Goal: Task Accomplishment & Management: Manage account settings

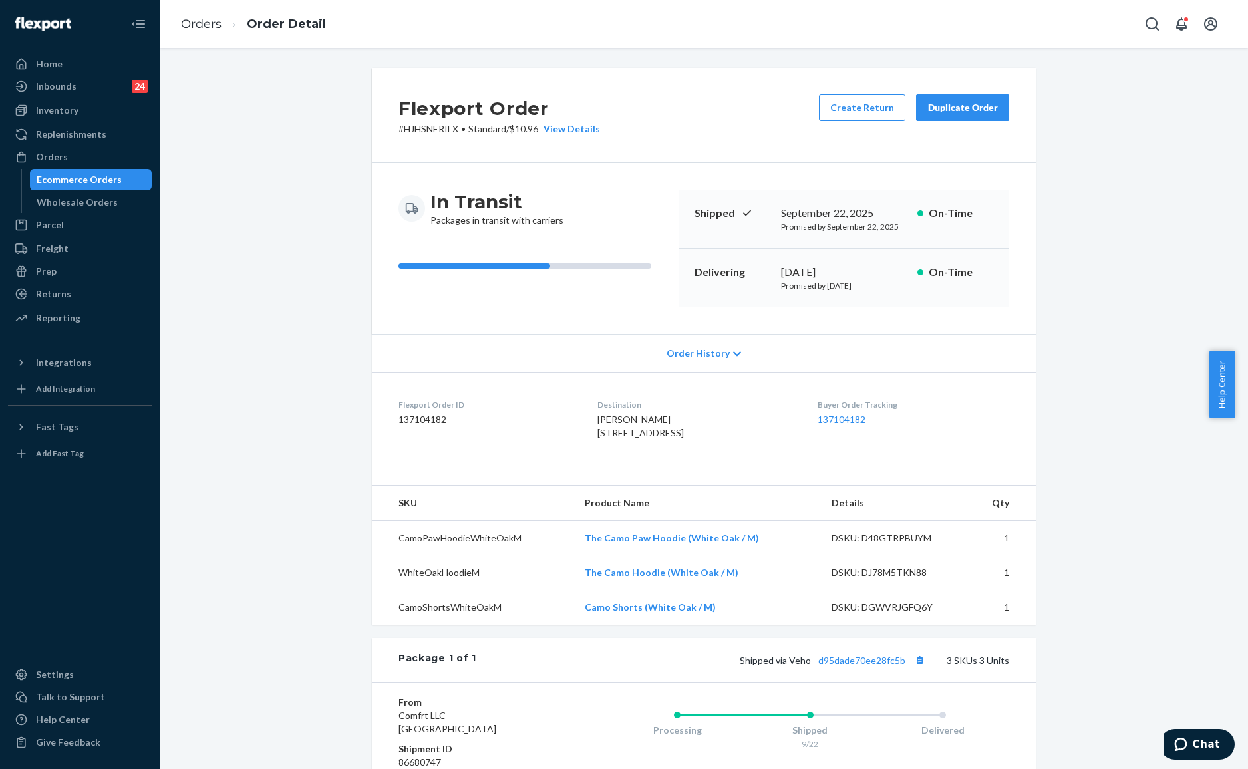
scroll to position [253, 0]
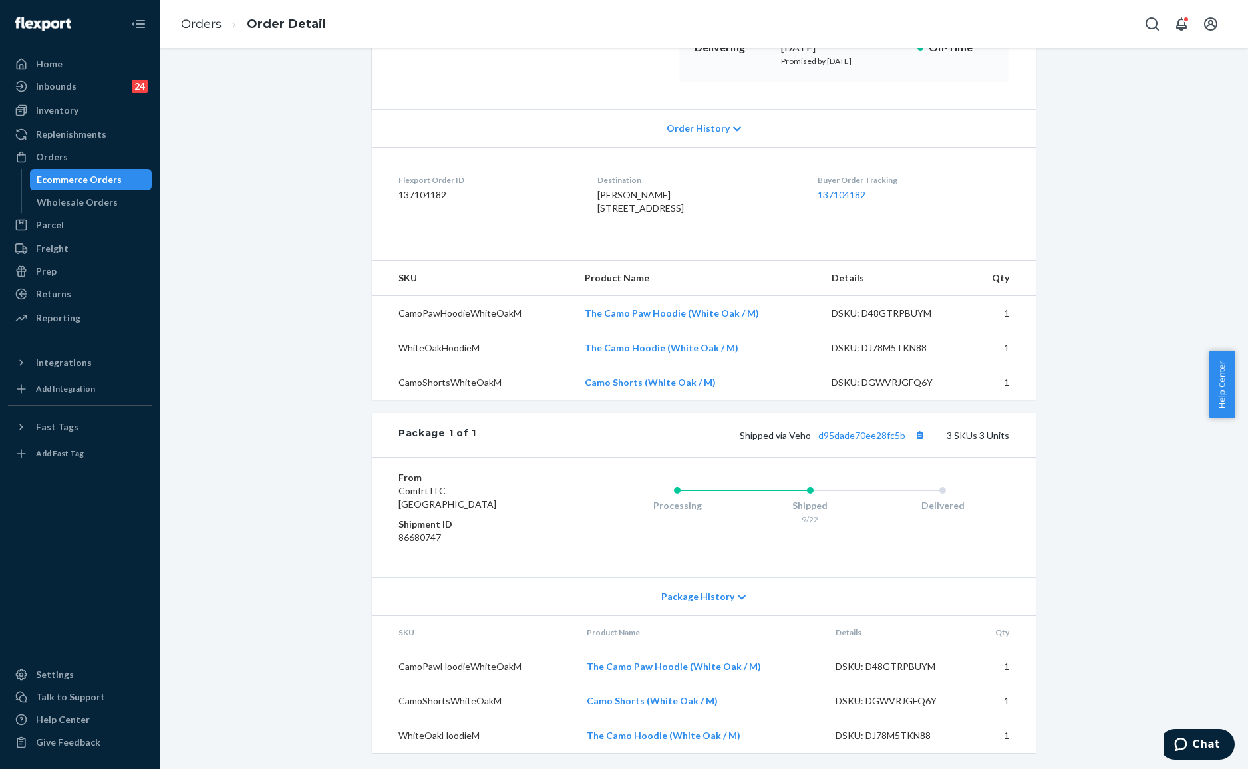
click at [372, 413] on div "Package 1 of 1 Shipped via Veho d95dade70ee28fc5b 3 SKUs 3 Units" at bounding box center [704, 435] width 664 height 44
click at [205, 33] on ol "Orders Order Detail" at bounding box center [253, 24] width 166 height 39
click at [213, 28] on link "Orders" at bounding box center [201, 24] width 41 height 15
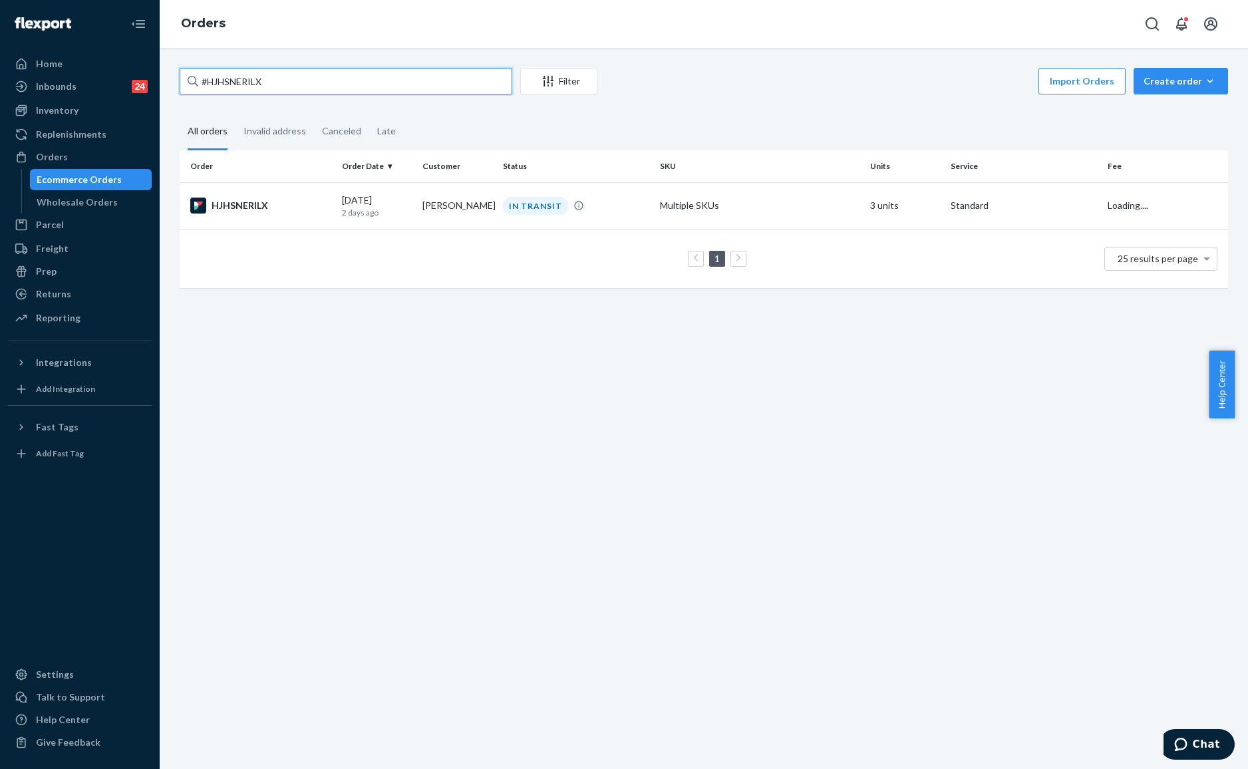
click at [368, 90] on input "#HJHSNERILX" at bounding box center [346, 81] width 332 height 27
paste input "B1JXQ7AJEG"
type input "B1JXQ7AJEG"
click at [488, 213] on td "Chloe Perez-Williams" at bounding box center [457, 205] width 80 height 47
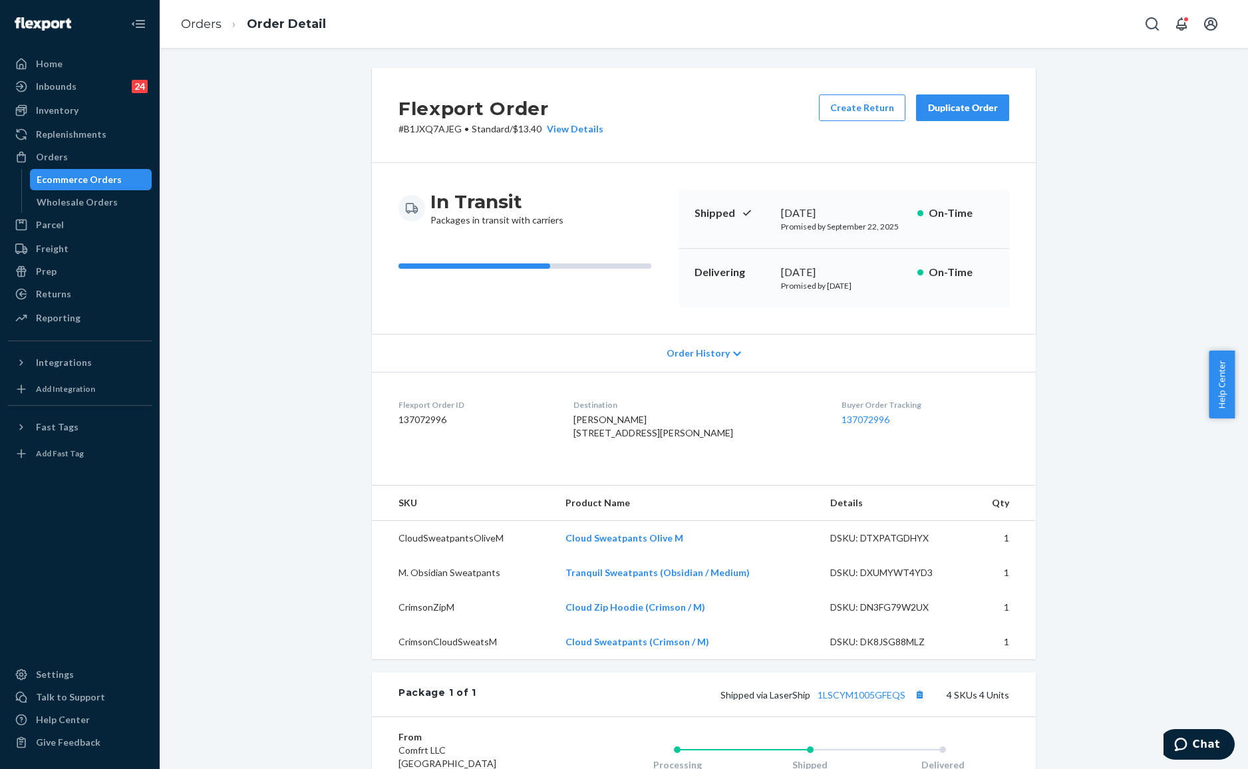
click at [435, 128] on p "# B1JXQ7AJEG • Standard / $13.40 View Details" at bounding box center [500, 128] width 205 height 13
copy p "B1JXQ7AJEG"
click at [644, 440] on div "Chloe Perez-Williams 5734 Henslin Dr SE Olympia, WA 98513-5339 US" at bounding box center [696, 426] width 247 height 27
drag, startPoint x: 293, startPoint y: 182, endPoint x: 265, endPoint y: 90, distance: 95.5
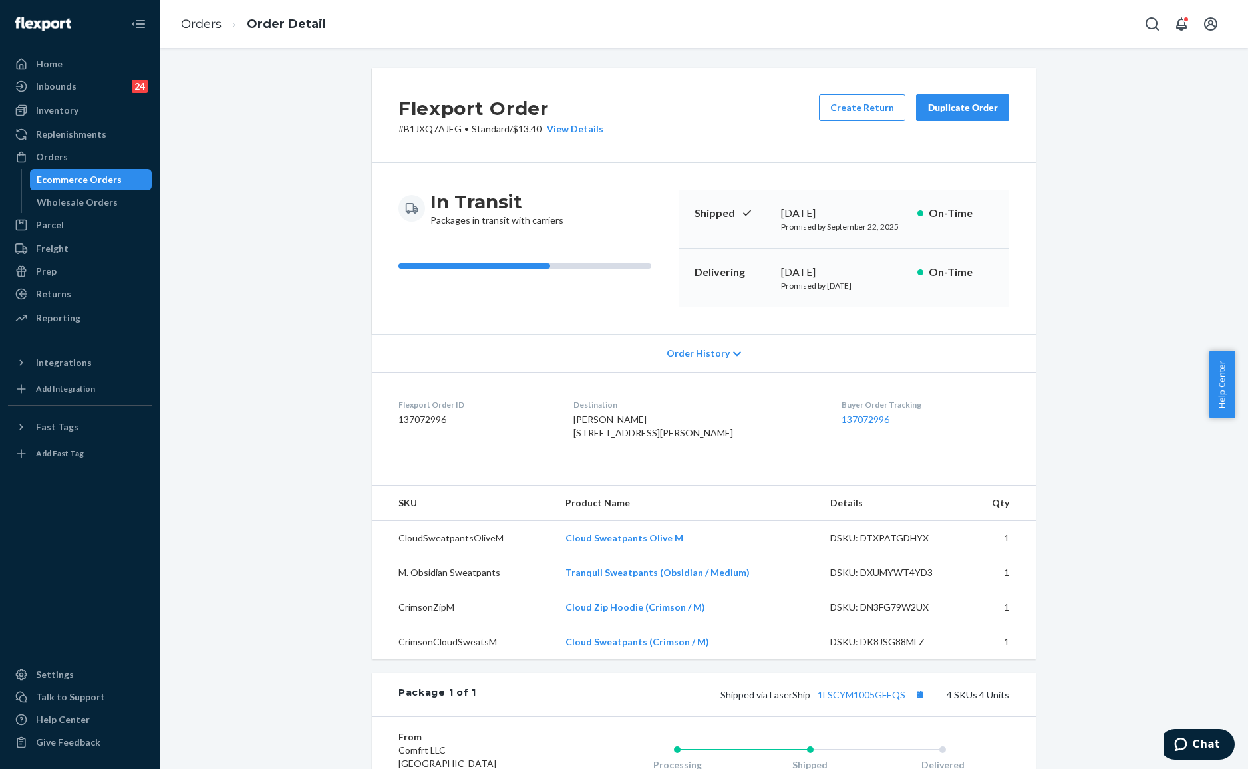
click at [293, 182] on div "Flexport Order # B1JXQ7AJEG • Standard / $13.40 View Details Create Return Dupl…" at bounding box center [704, 565] width 1068 height 995
click at [575, 207] on div "In Transit Packages in transit with carriers" at bounding box center [532, 208] width 269 height 37
click at [504, 394] on dl "Flexport Order ID 137072996 Destination Chloe Perez-Williams 5734 Henslin Dr SE…" at bounding box center [704, 422] width 664 height 100
click at [750, 437] on div "Chloe Perez-Williams 5734 Henslin Dr SE Olympia, WA 98513-5339 US" at bounding box center [696, 426] width 247 height 27
click at [573, 181] on div "In Transit Packages in transit with carriers Shipped September 21, 2025 Promise…" at bounding box center [704, 248] width 664 height 171
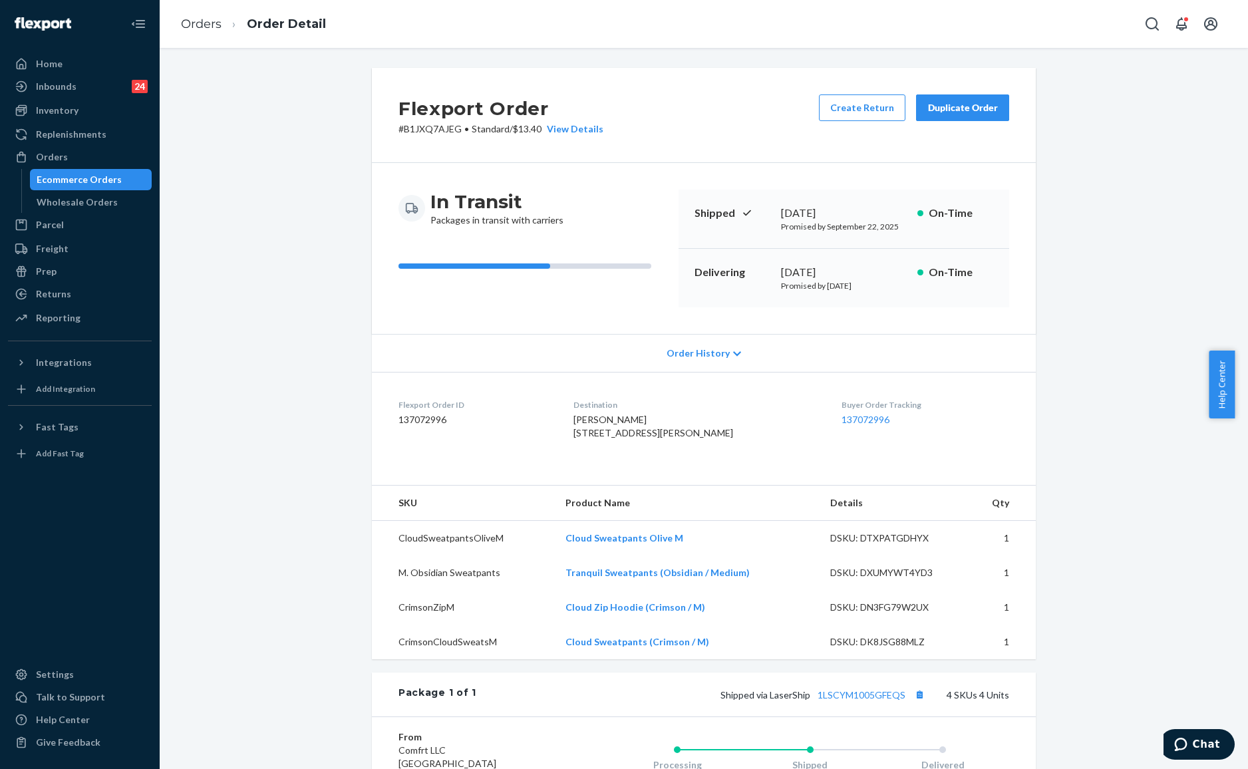
click at [435, 132] on p "# B1JXQ7AJEG • Standard / $13.40 View Details" at bounding box center [500, 128] width 205 height 13
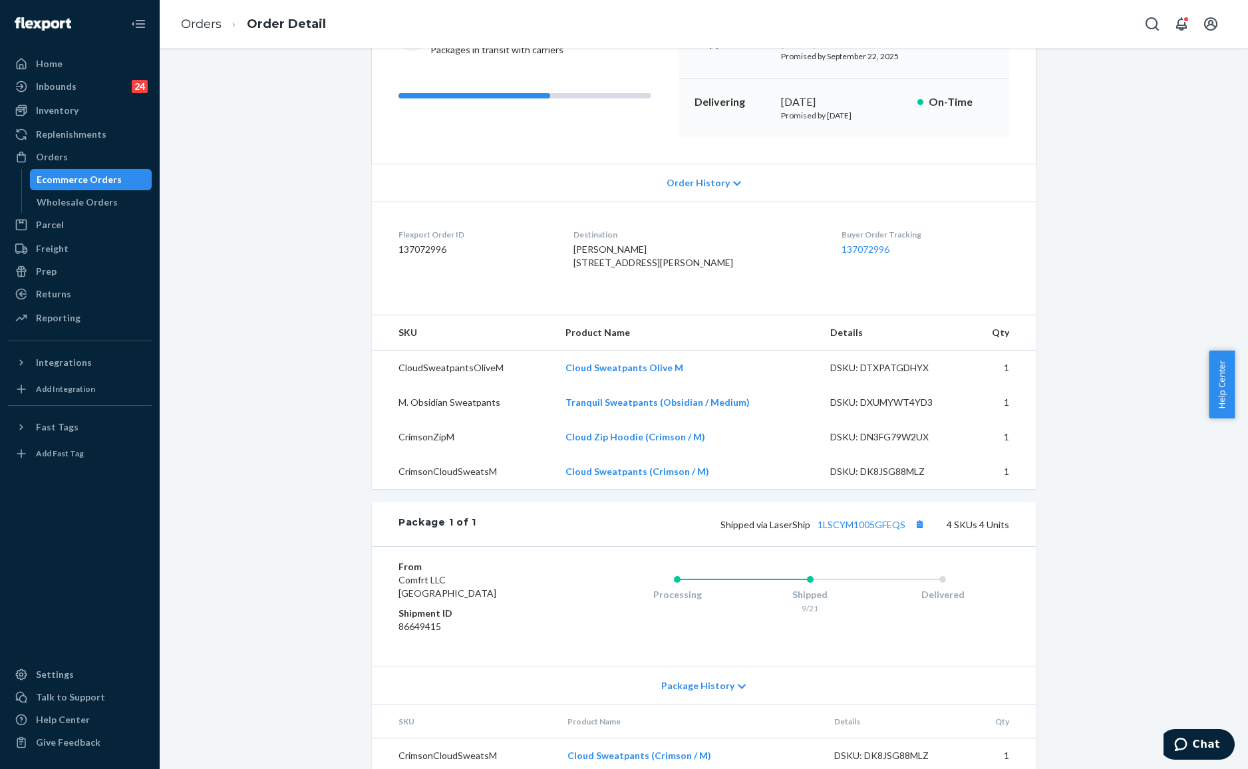
scroll to position [177, 0]
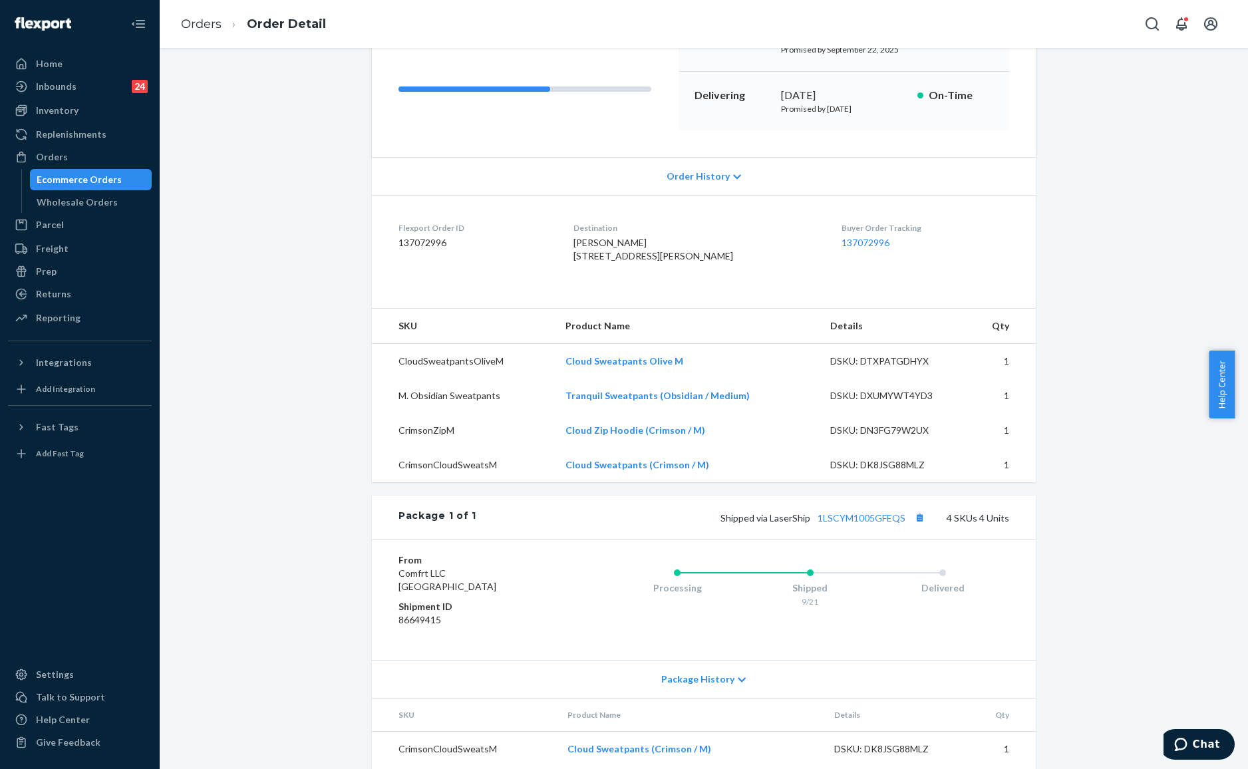
click at [222, 28] on li "Order Detail" at bounding box center [273, 24] width 104 height 18
click at [219, 25] on link "Orders" at bounding box center [201, 24] width 41 height 15
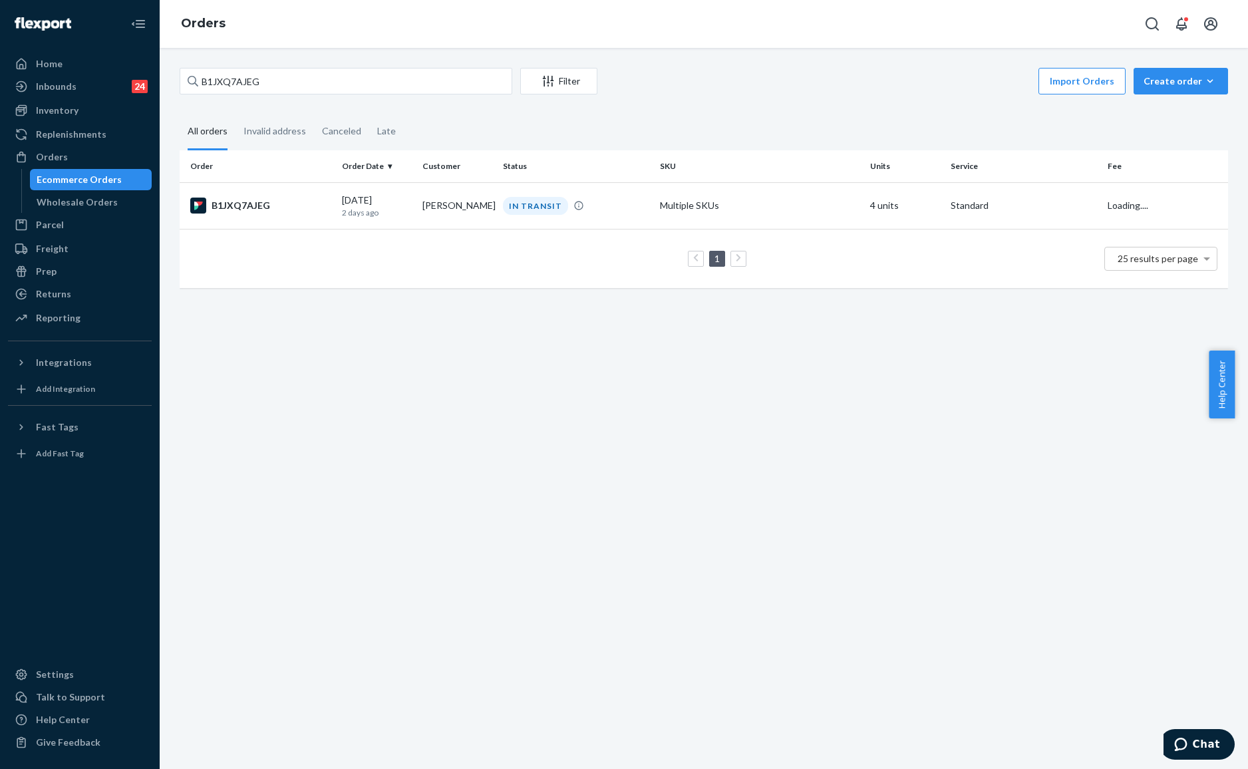
click at [247, 98] on div "B1JXQ7AJEG Filter Import Orders Create order Ecommerce order Removal order All …" at bounding box center [704, 184] width 1068 height 233
click at [306, 90] on input "B1JXQ7AJEG" at bounding box center [346, 81] width 332 height 27
paste input "#HJ9DGJR"
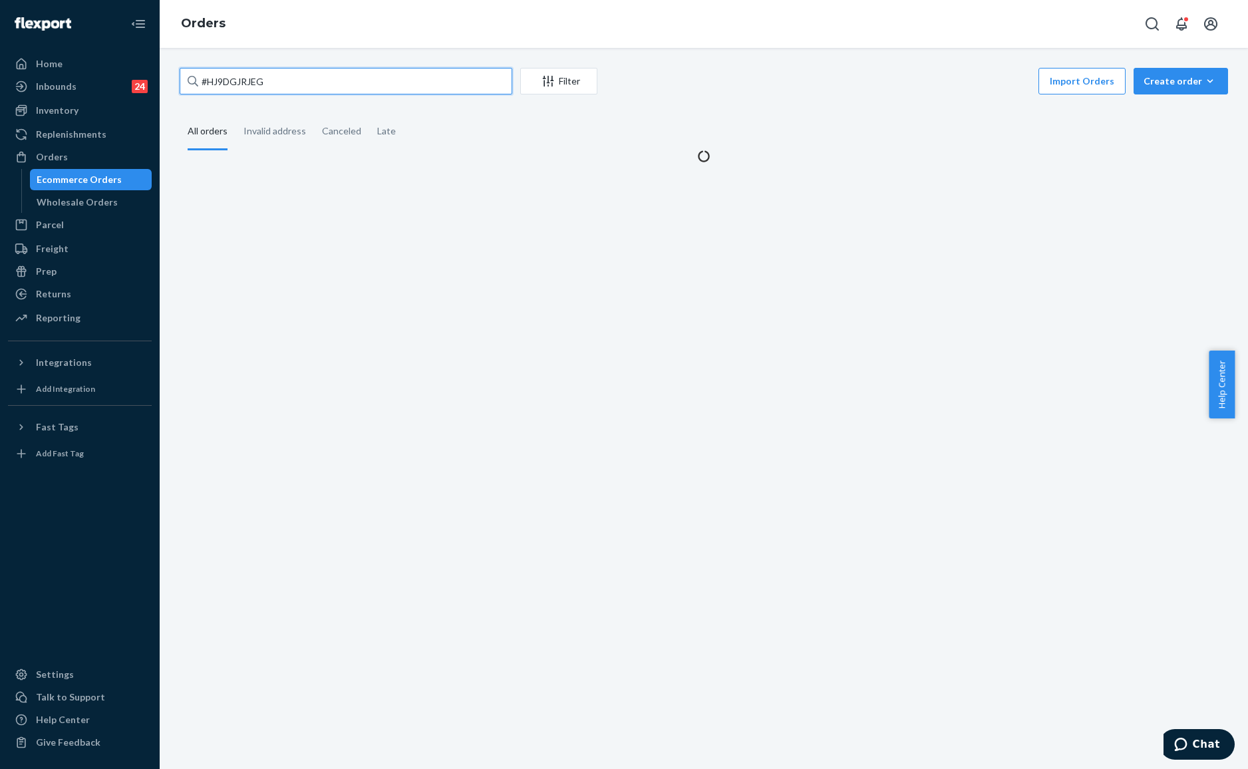
type input "#HJ9DGJRJEG"
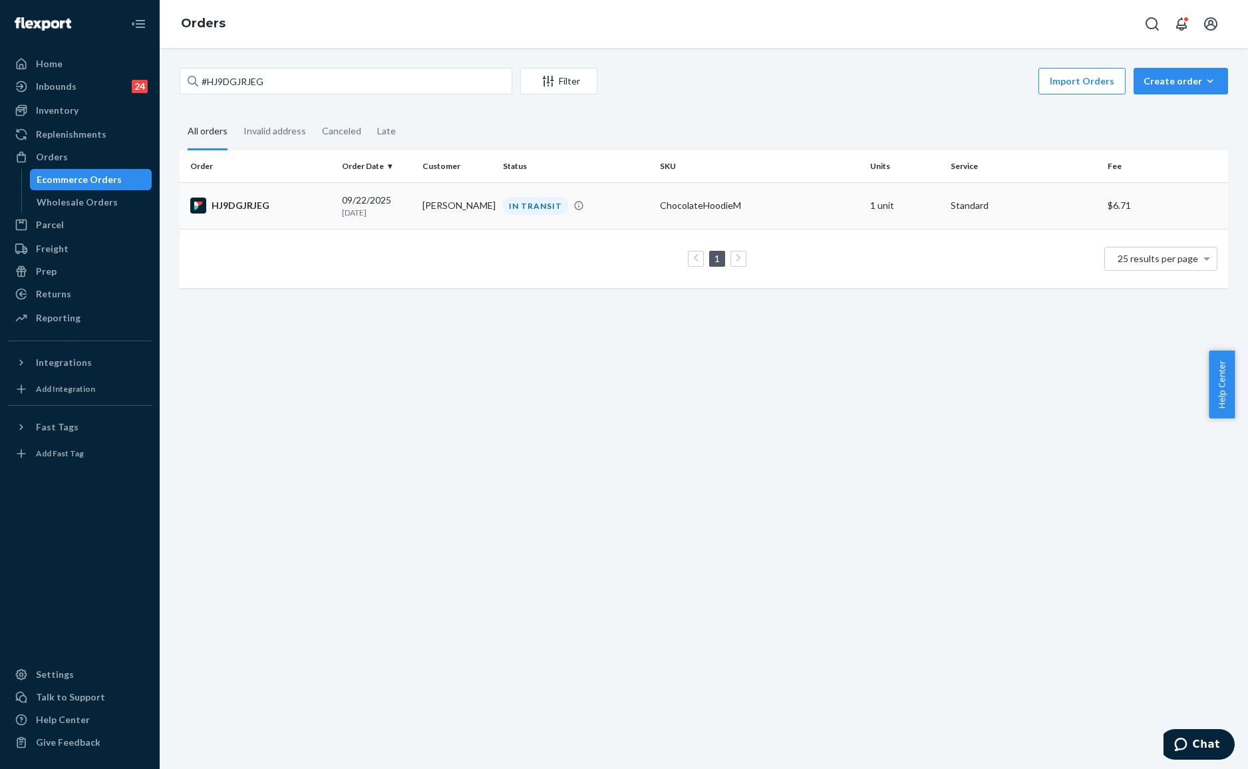
click at [477, 215] on td "Jena Ellis" at bounding box center [457, 205] width 80 height 47
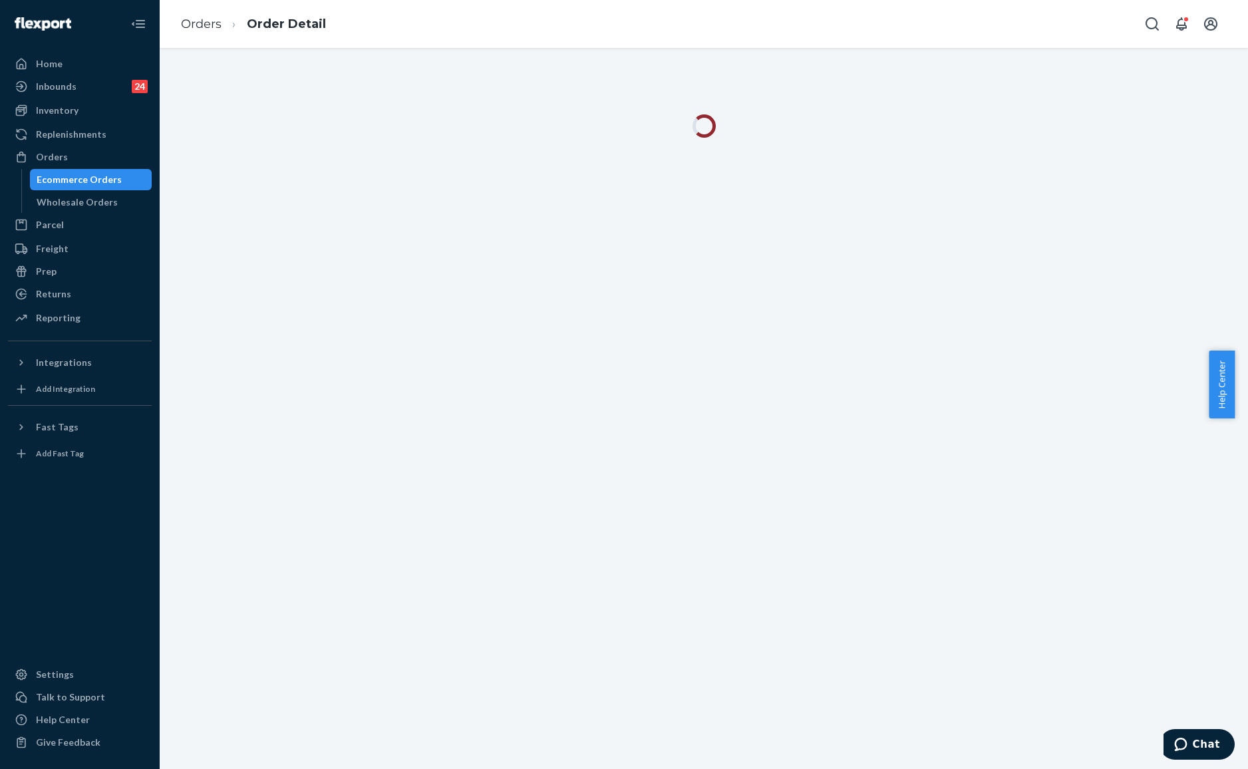
click at [951, 368] on div at bounding box center [704, 408] width 1088 height 721
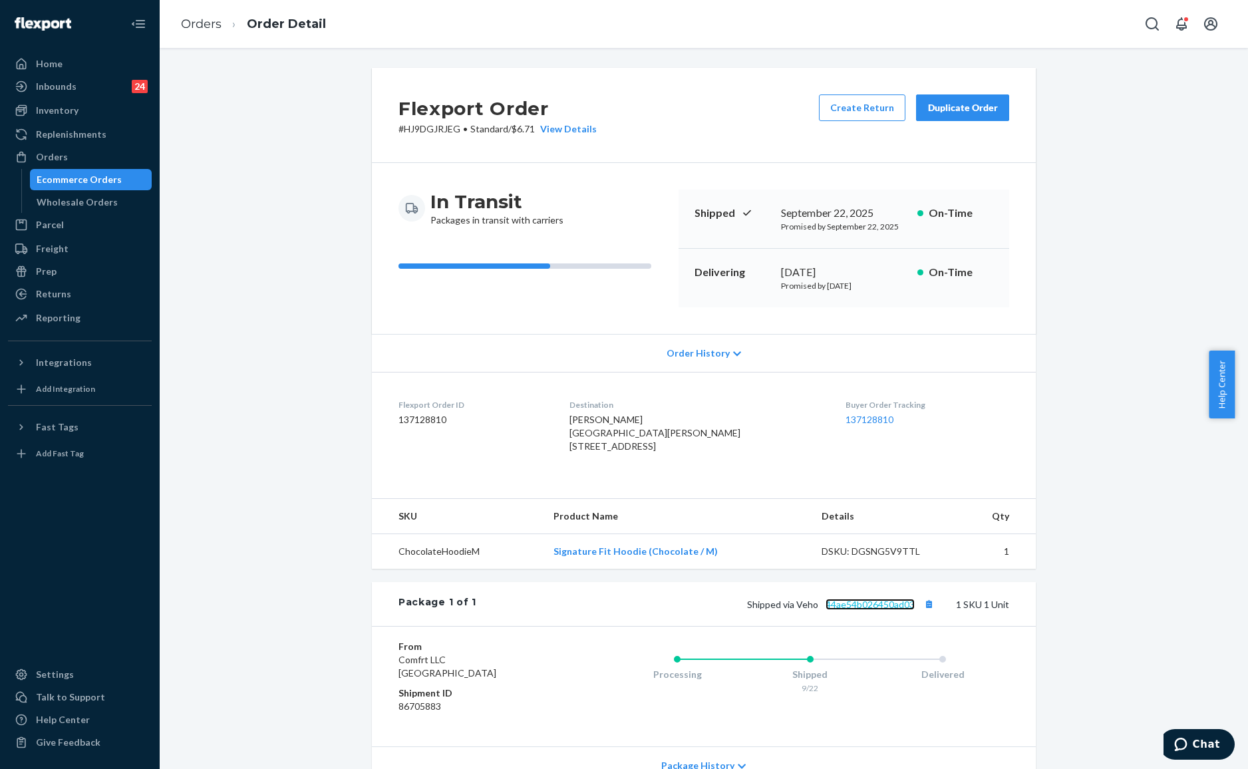
click at [881, 610] on link "44ae54b026450ad03" at bounding box center [869, 603] width 89 height 11
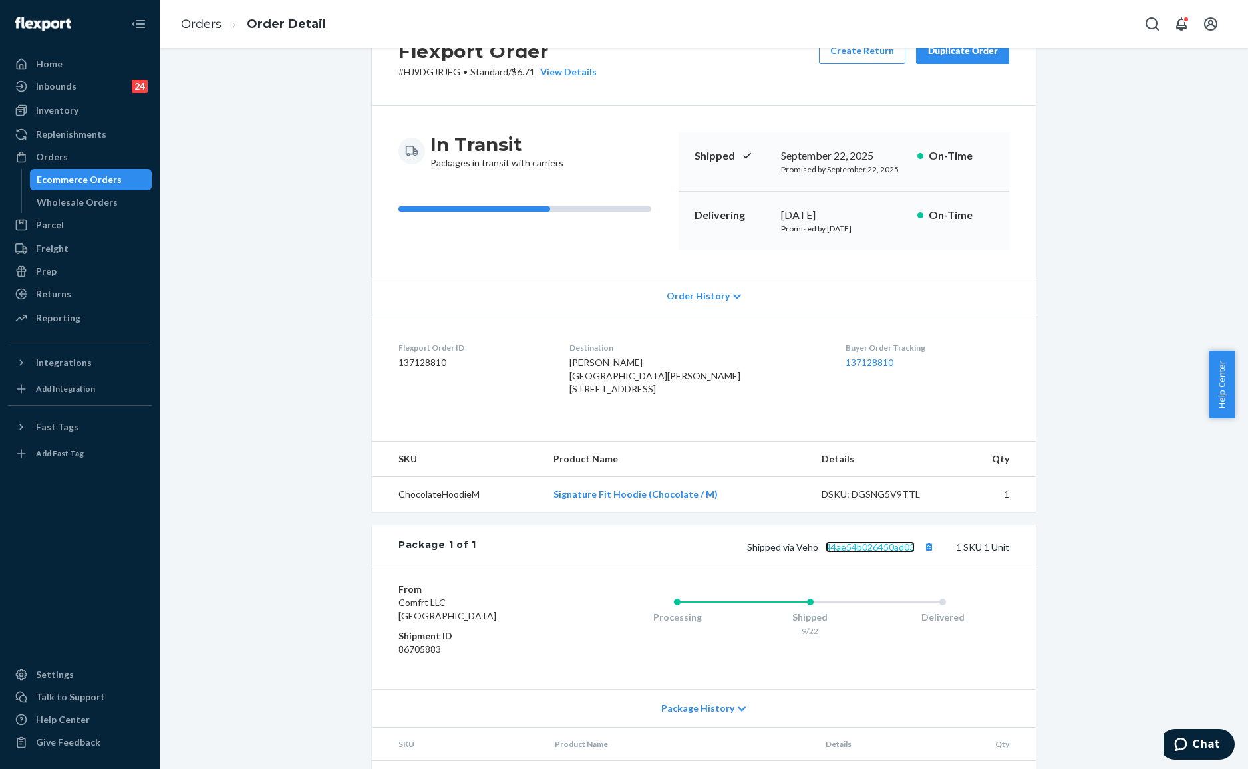
scroll to position [88, 0]
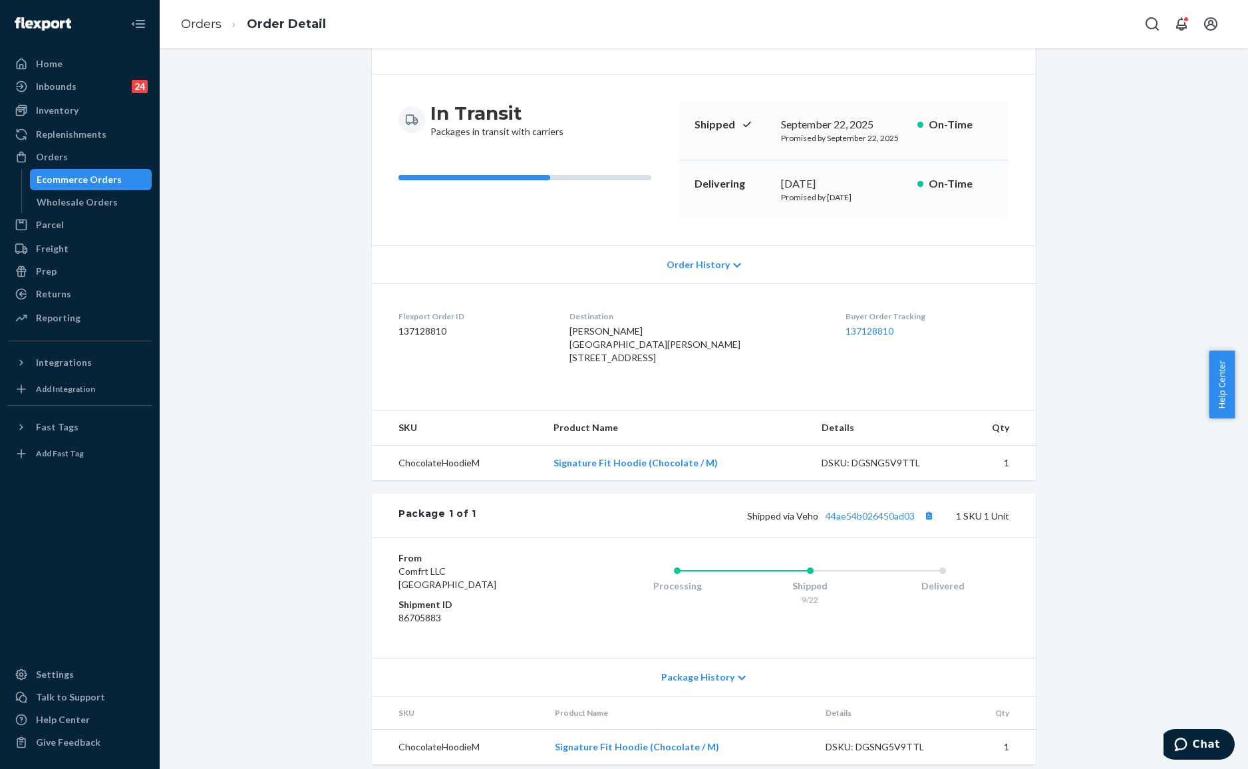
click at [632, 344] on div "Jena Ellis Jena Ellis 27 Elmgate Rd Evesham, NJ 08053-2401 US" at bounding box center [696, 345] width 255 height 40
click at [621, 357] on span "Jena Ellis Jena Ellis 27 Elmgate Rd Evesham, NJ 08053-2401 US" at bounding box center [654, 344] width 171 height 38
click at [587, 358] on span "Jena Ellis Jena Ellis 27 Elmgate Rd Evesham, NJ 08053-2401 US" at bounding box center [654, 344] width 171 height 38
drag, startPoint x: 585, startPoint y: 359, endPoint x: 676, endPoint y: 379, distance: 93.3
click at [676, 364] on div "Jena Ellis Jena Ellis 27 Elmgate Rd Evesham, NJ 08053-2401 US" at bounding box center [696, 345] width 255 height 40
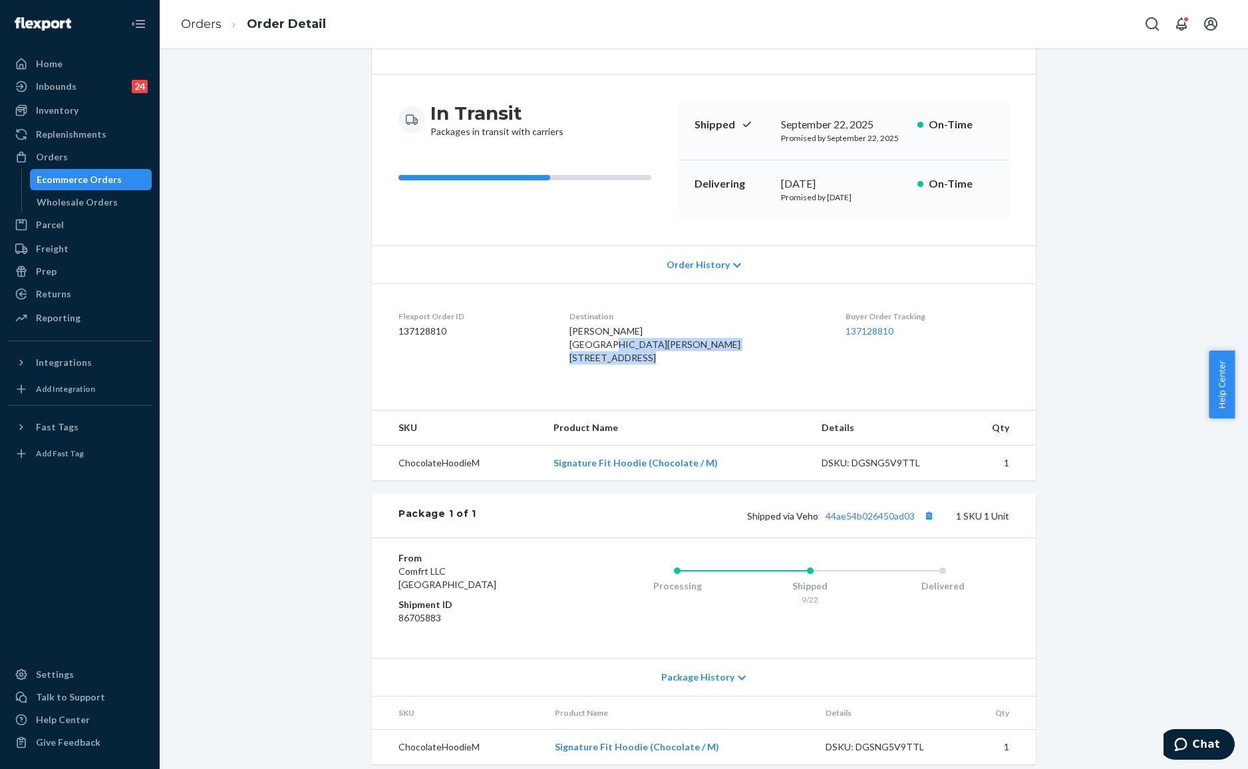
copy span "27 Elmgate Rd Evesham, NJ 08053-2401 US"
click at [202, 19] on link "Orders" at bounding box center [201, 24] width 41 height 15
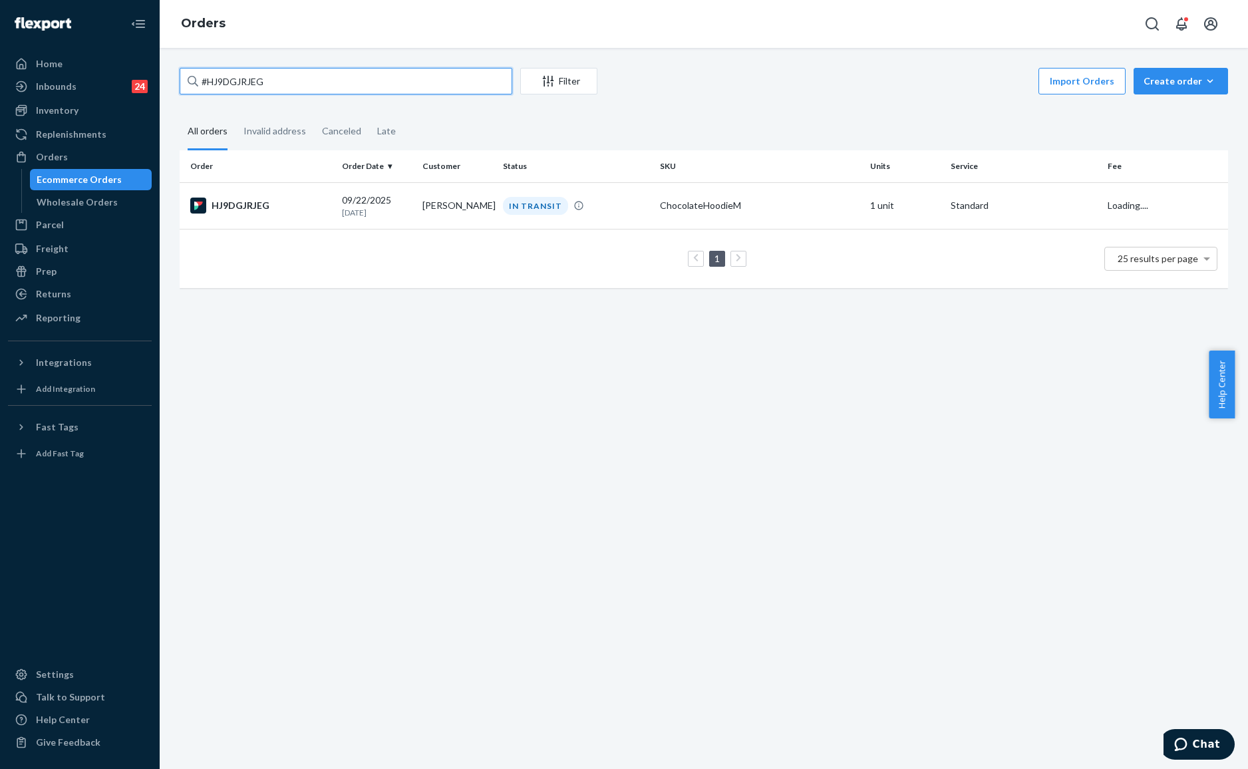
click at [269, 81] on input "#HJ9DGJRJEG" at bounding box center [346, 81] width 332 height 27
paste input "254292166"
type input "254292166"
click at [451, 218] on td "Melanie Jacobi" at bounding box center [457, 205] width 80 height 47
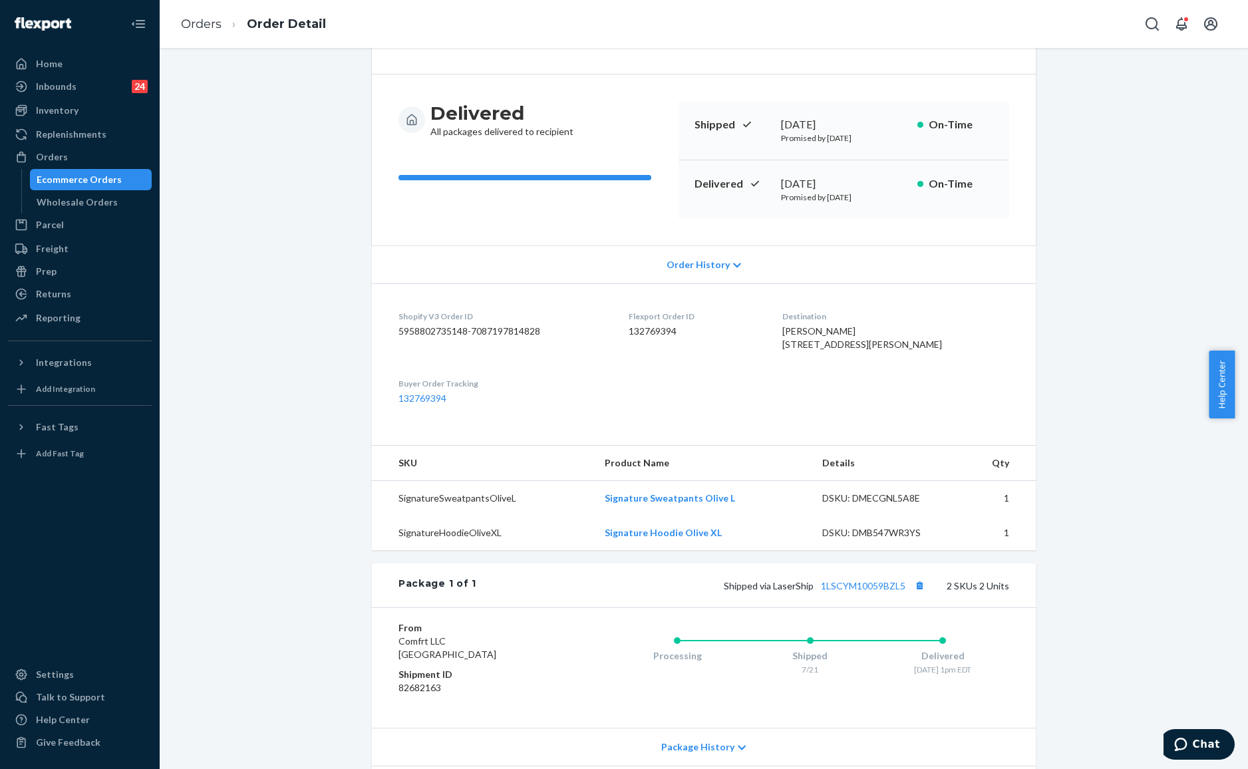
scroll to position [233, 0]
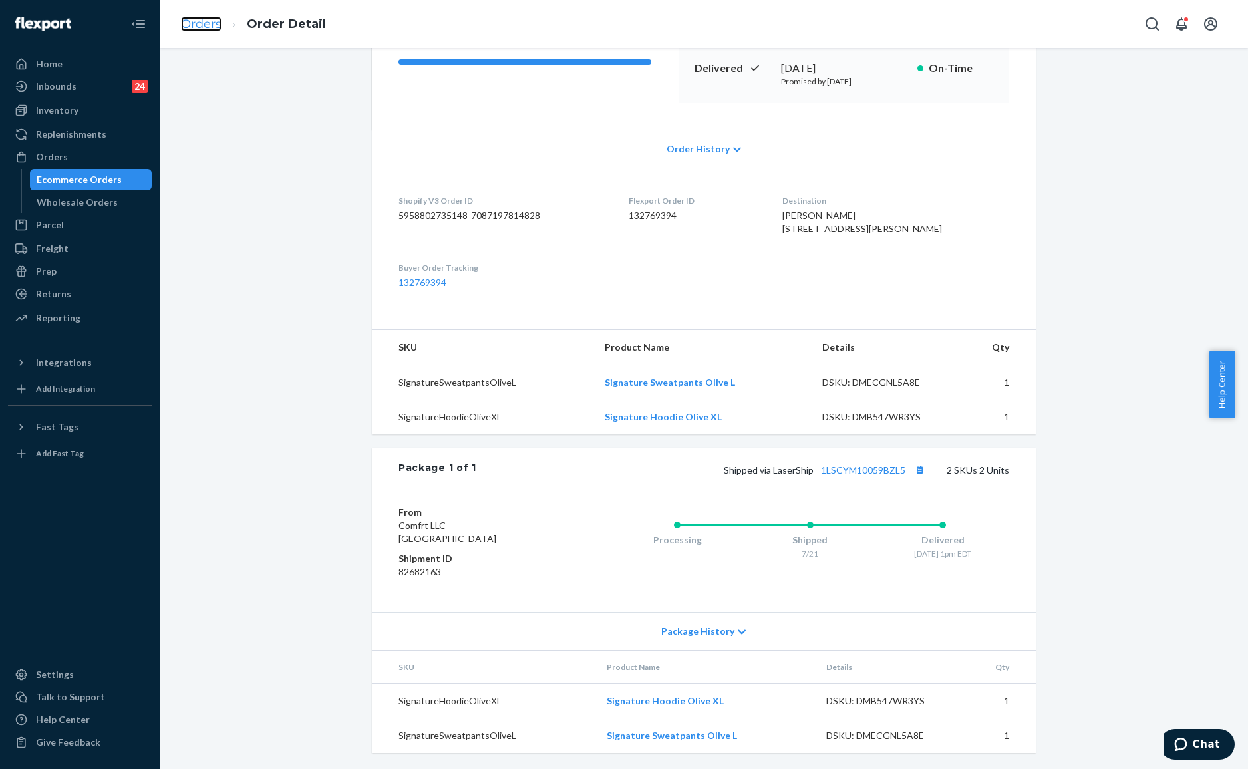
click at [198, 25] on link "Orders" at bounding box center [201, 24] width 41 height 15
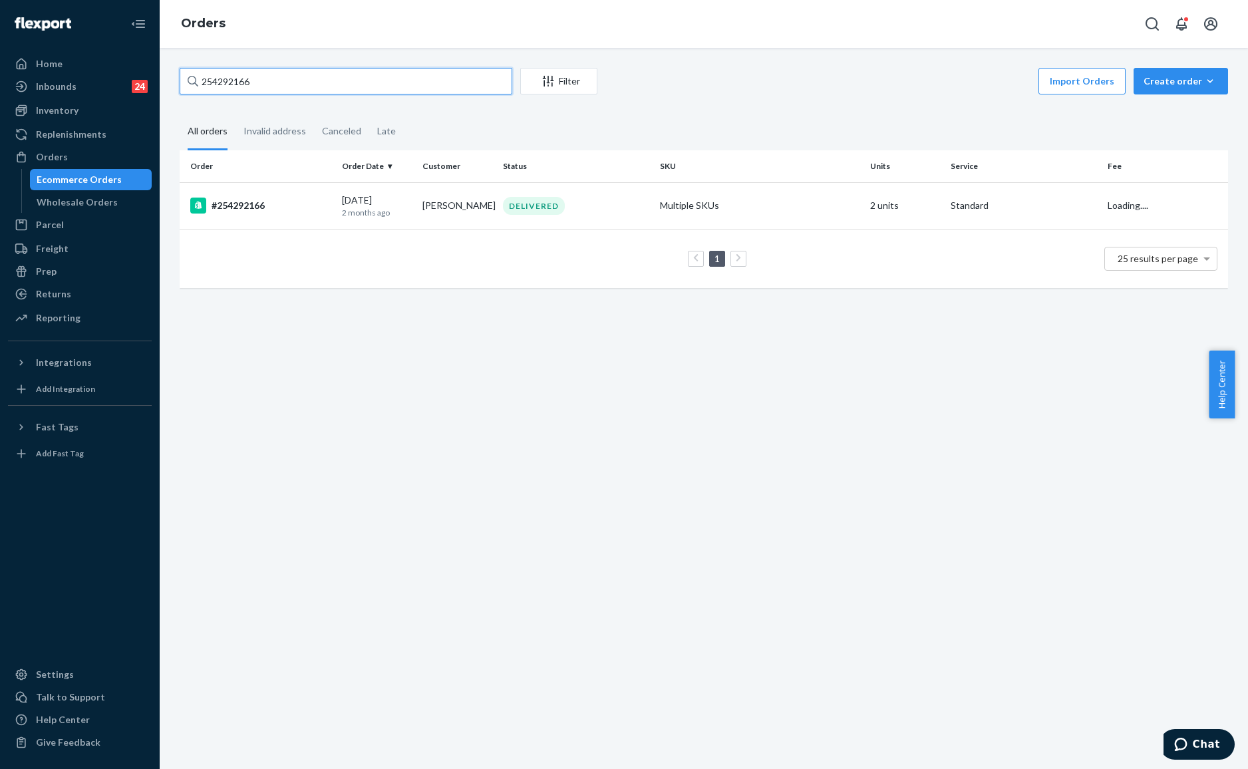
click at [336, 77] on input "254292166" at bounding box center [346, 81] width 332 height 27
paste input "#SJWM960IGG"
type input "#SJWM960IGG"
click at [447, 192] on td "Rebecca Dehler" at bounding box center [457, 205] width 80 height 47
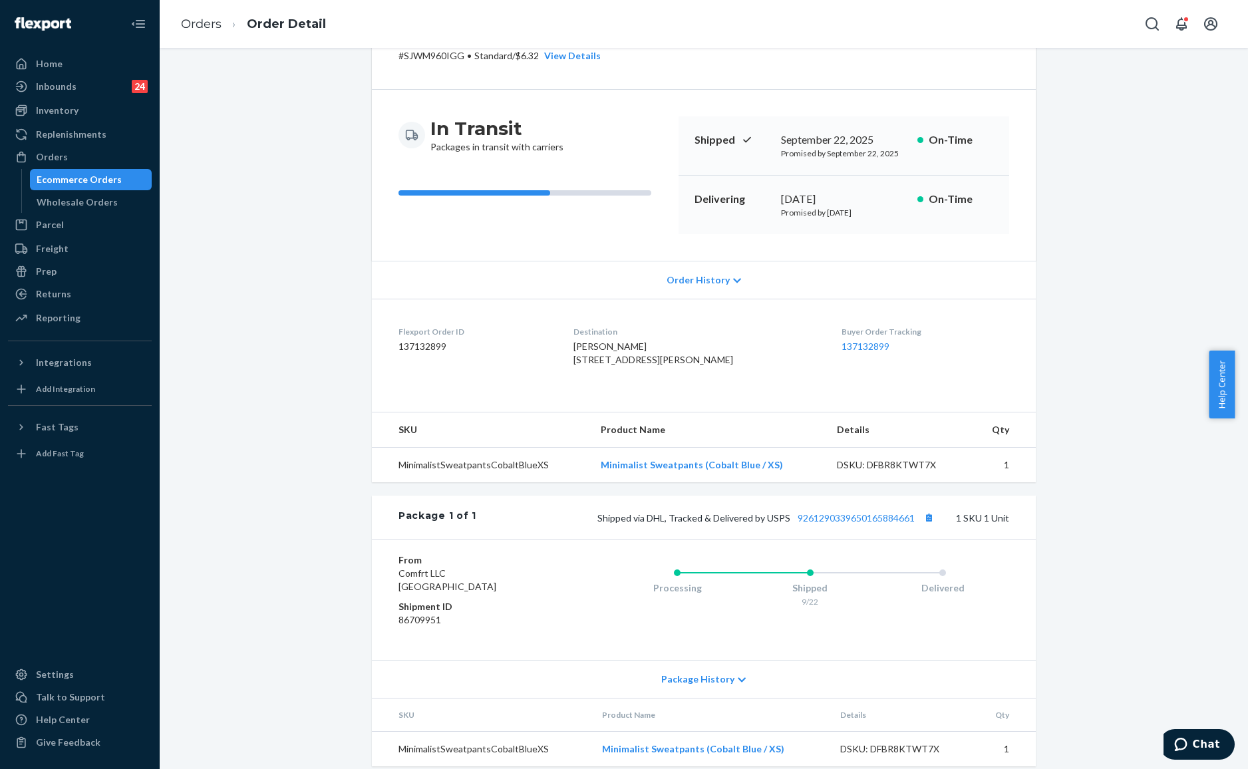
scroll to position [115, 0]
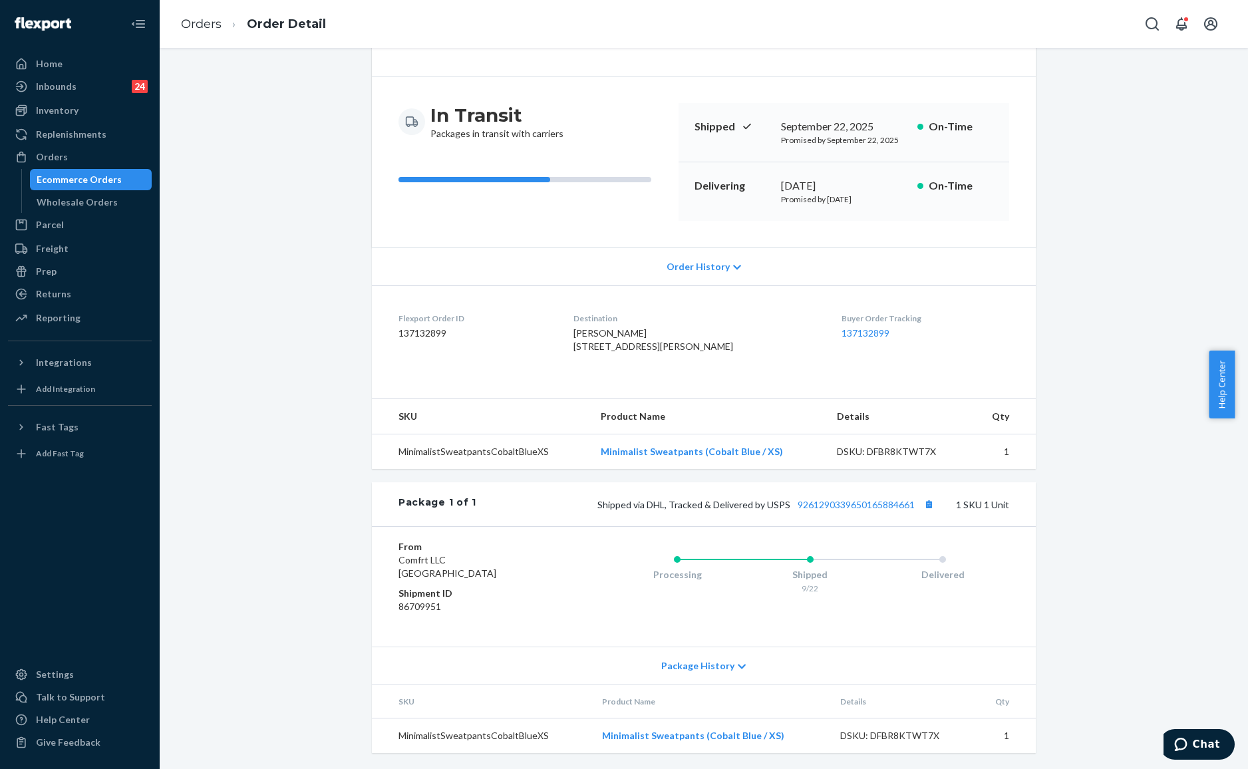
click at [884, 489] on div "Package 1 of 1 Shipped via DHL, Tracked & Delivered by USPS 9261290339650165884…" at bounding box center [704, 504] width 664 height 44
click at [858, 499] on link "9261290339650165884661" at bounding box center [855, 504] width 117 height 11
click at [572, 206] on div "In Transit Packages in transit with carriers Shipped September 22, 2025 Promise…" at bounding box center [704, 161] width 664 height 171
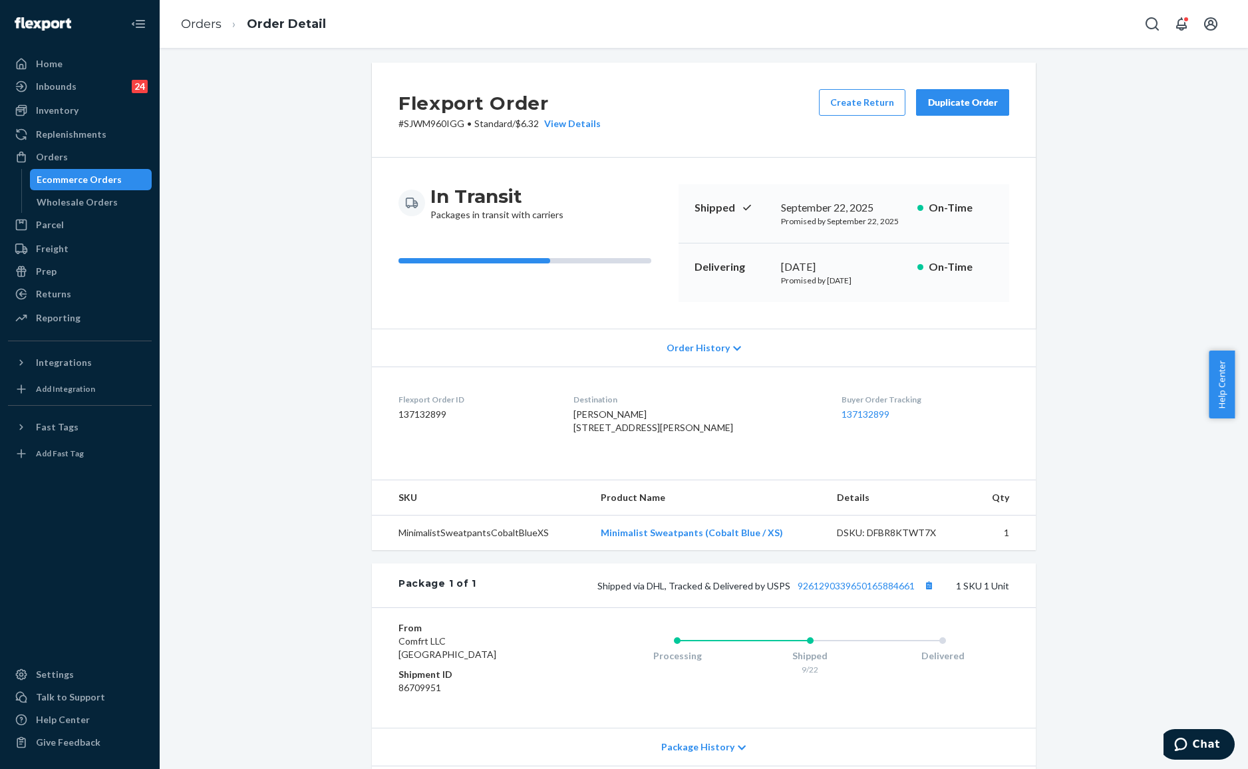
scroll to position [0, 0]
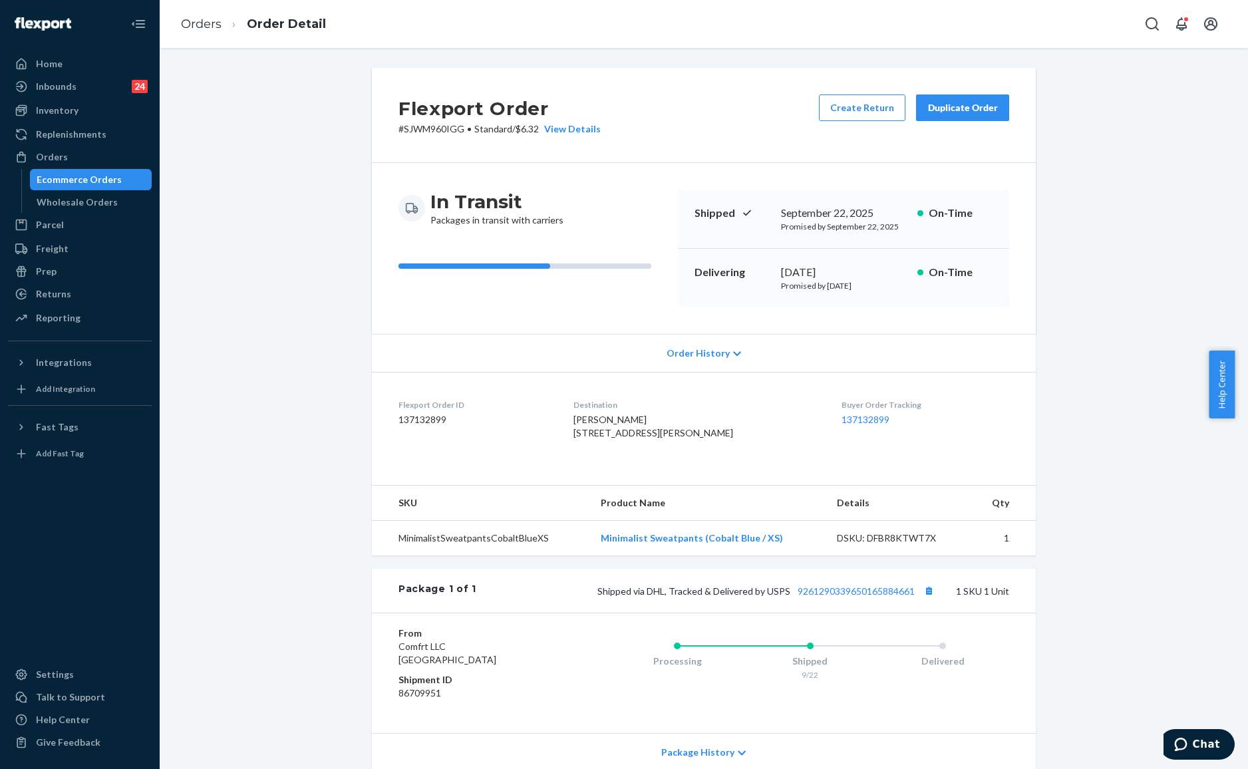
drag, startPoint x: 583, startPoint y: 435, endPoint x: 624, endPoint y: 456, distance: 45.8
click at [624, 456] on dl "Flexport Order ID 137132899 Destination Rebecca Dehler 15495 E Hillton Ranch Rd…" at bounding box center [704, 422] width 664 height 100
copy span "15495 E Hillton Ranch Rd Vail, AZ 85641-9193 US"
click at [618, 440] on div "Rebecca Dehler 15495 E Hillton Ranch Rd Vail, AZ 85641-9193 US" at bounding box center [696, 426] width 247 height 27
drag, startPoint x: 610, startPoint y: 461, endPoint x: 583, endPoint y: 430, distance: 41.9
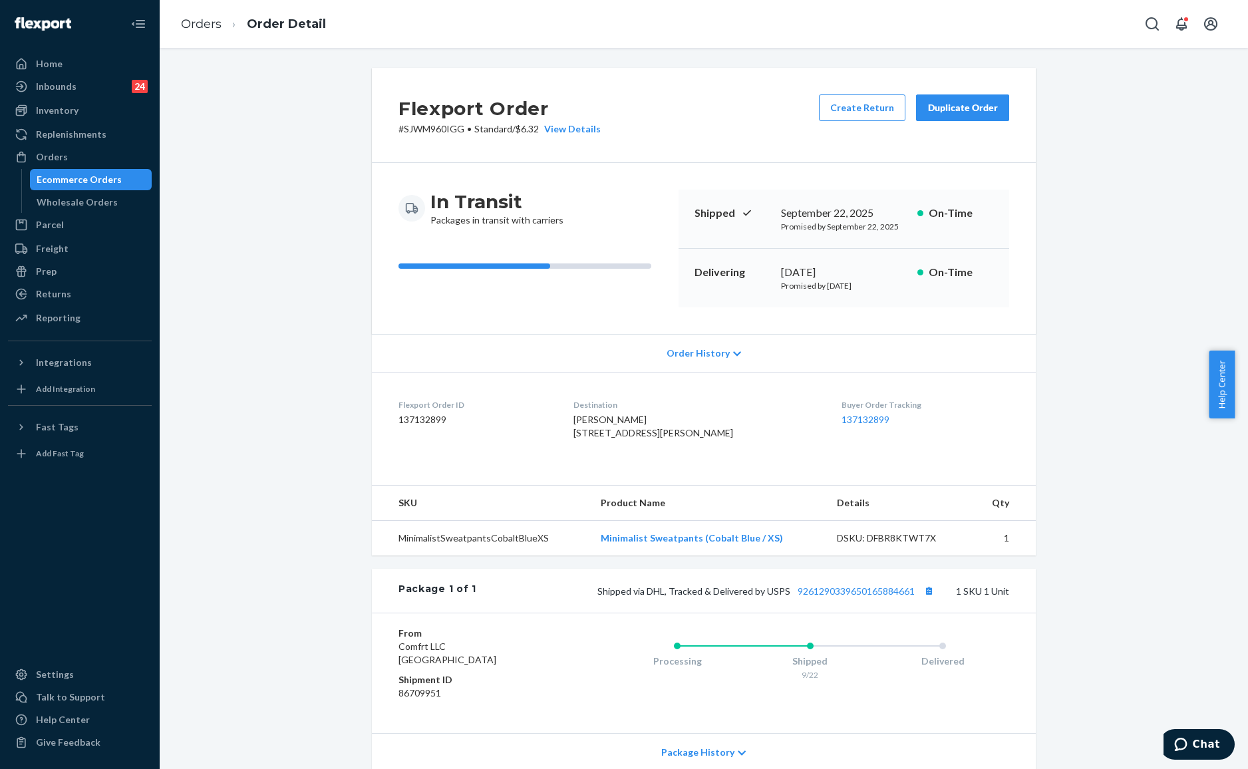
click at [583, 430] on dl "Flexport Order ID 137132899 Destination Rebecca Dehler 15495 E Hillton Ranch Rd…" at bounding box center [704, 422] width 664 height 100
copy span "15495 E Hillton Ranch Rd Vail, AZ 85641-9193 US"
click at [293, 136] on div "Flexport Order # SJWM960IGG • Standard / $6.32 View Details Create Return Dupli…" at bounding box center [704, 461] width 1068 height 787
click at [414, 317] on div "In Transit Packages in transit with carriers Shipped September 22, 2025 Promise…" at bounding box center [704, 248] width 664 height 171
click at [227, 17] on li "Order Detail" at bounding box center [273, 24] width 104 height 18
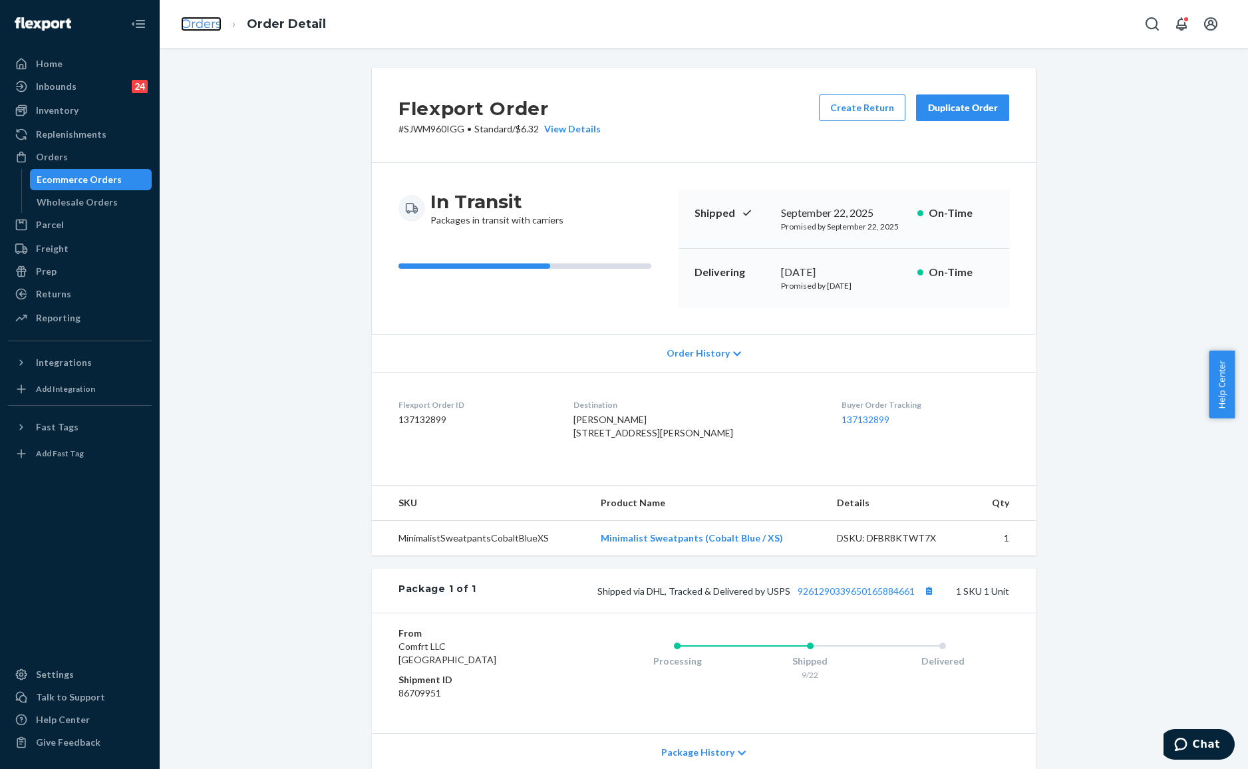
click at [213, 28] on link "Orders" at bounding box center [201, 24] width 41 height 15
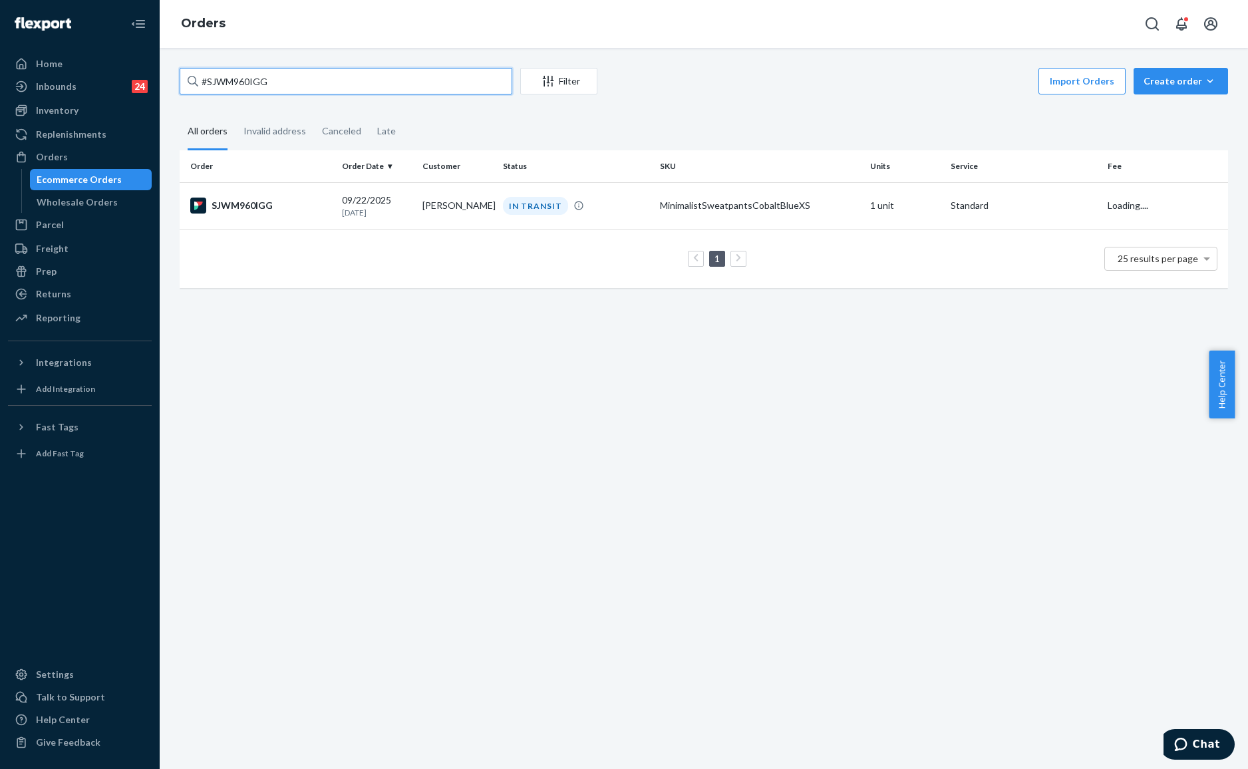
click at [280, 81] on input "#SJWM960IGG" at bounding box center [346, 81] width 332 height 27
paste input "255060846"
type input "#255060846"
click at [559, 221] on td "DELIVERED" at bounding box center [575, 205] width 157 height 47
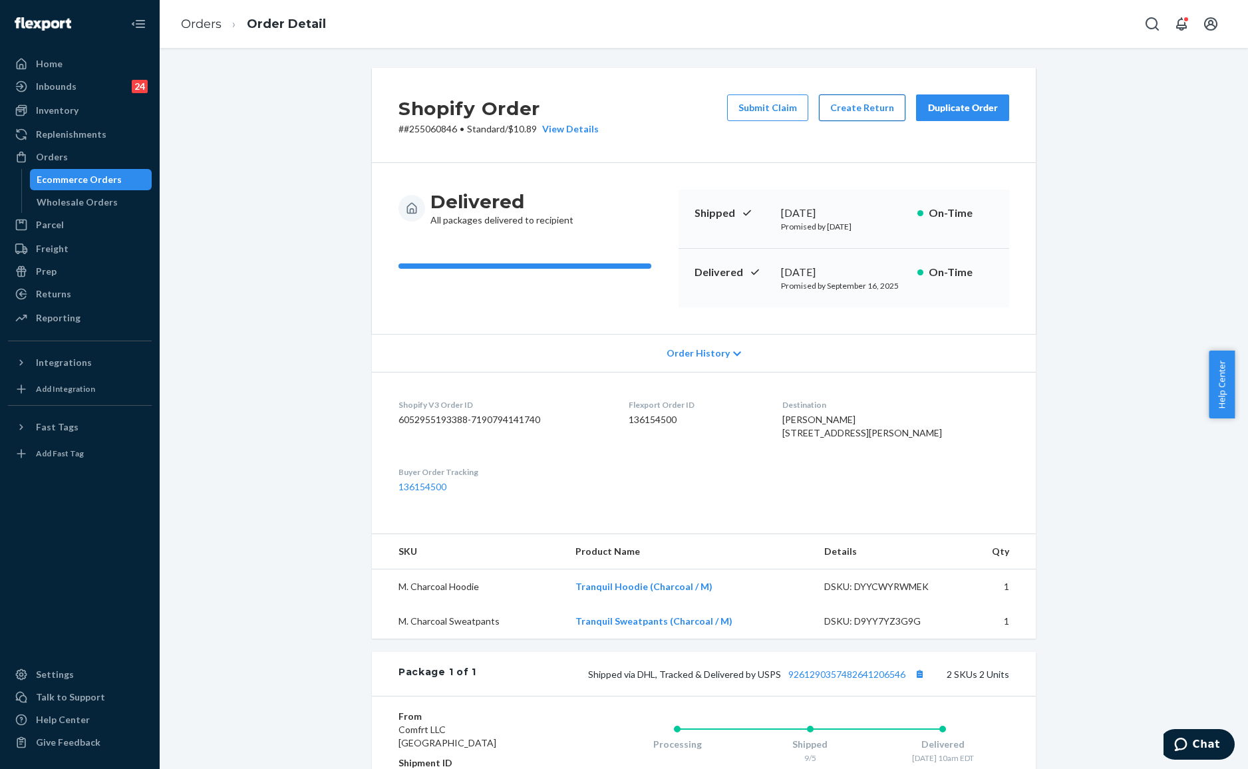
click at [871, 104] on button "Create Return" at bounding box center [862, 107] width 86 height 27
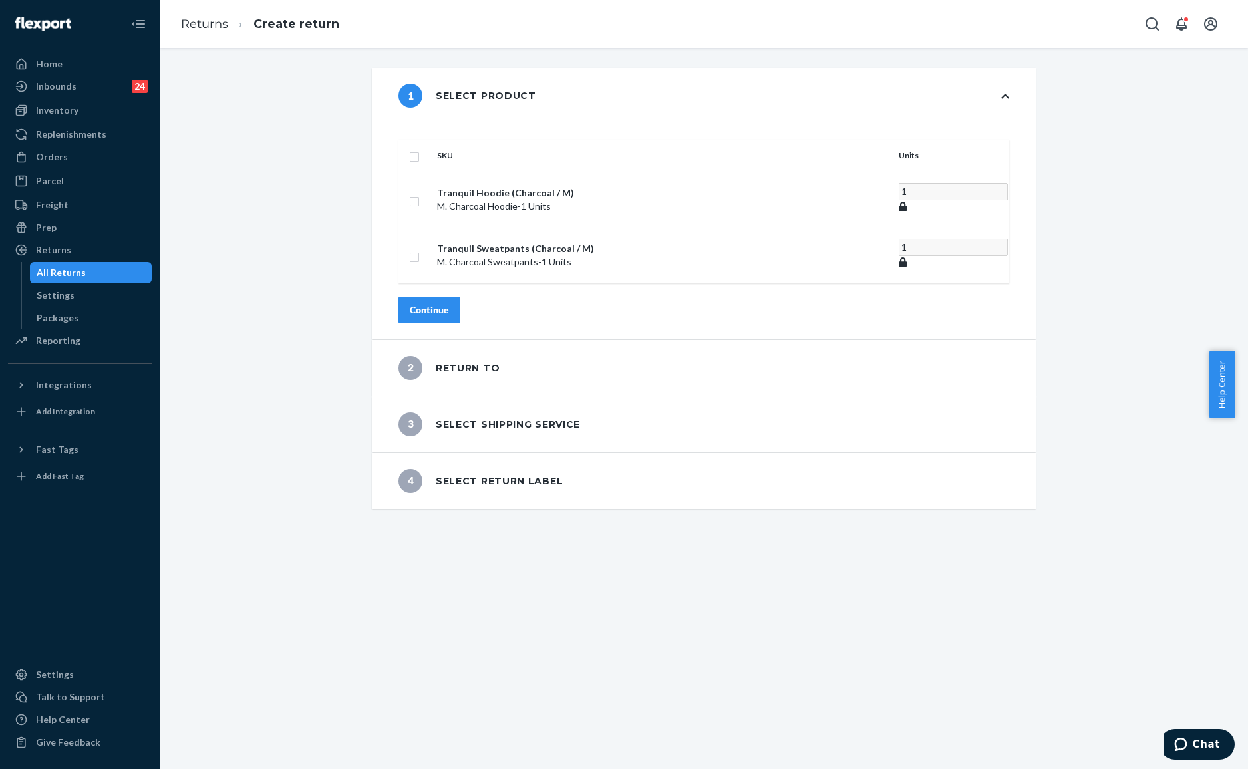
click at [432, 140] on th at bounding box center [414, 156] width 33 height 32
click at [420, 148] on input "checkbox" at bounding box center [414, 155] width 11 height 14
checkbox input "true"
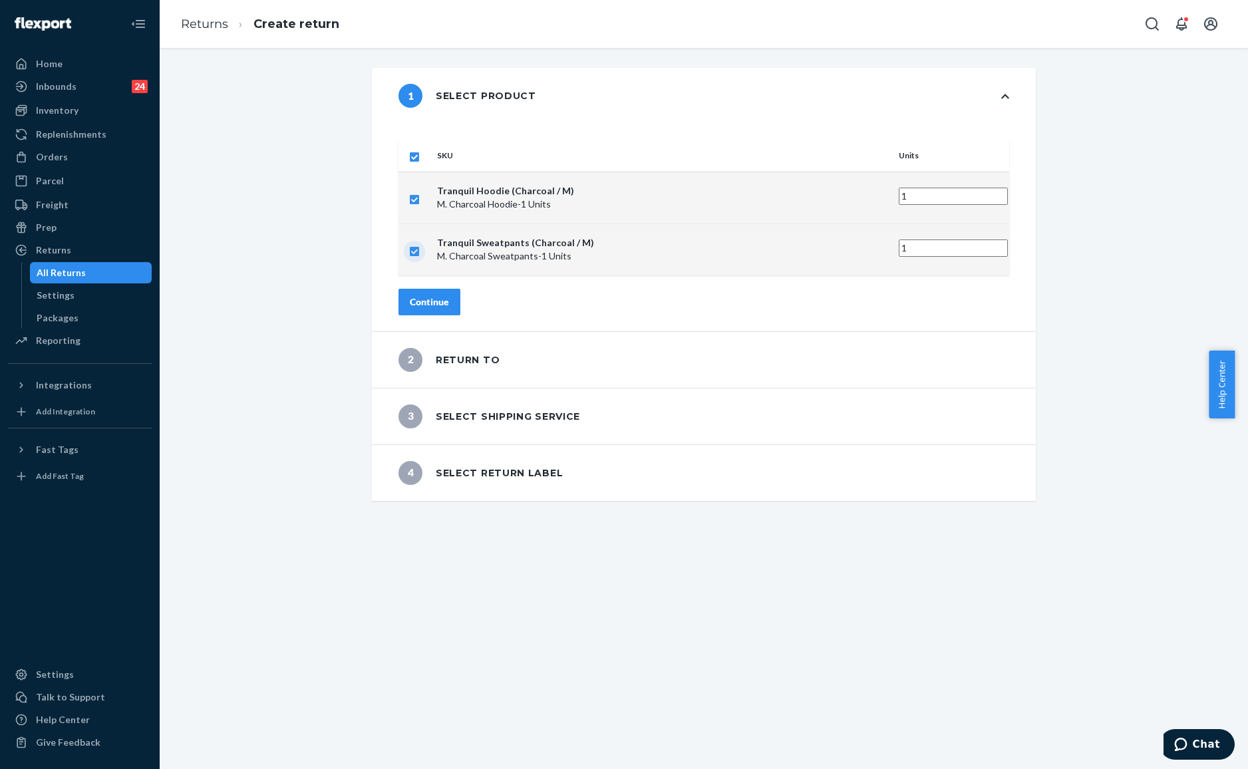
drag, startPoint x: 440, startPoint y: 230, endPoint x: 458, endPoint y: 245, distance: 22.6
click at [420, 243] on input "checkbox" at bounding box center [414, 250] width 11 height 14
checkbox input "false"
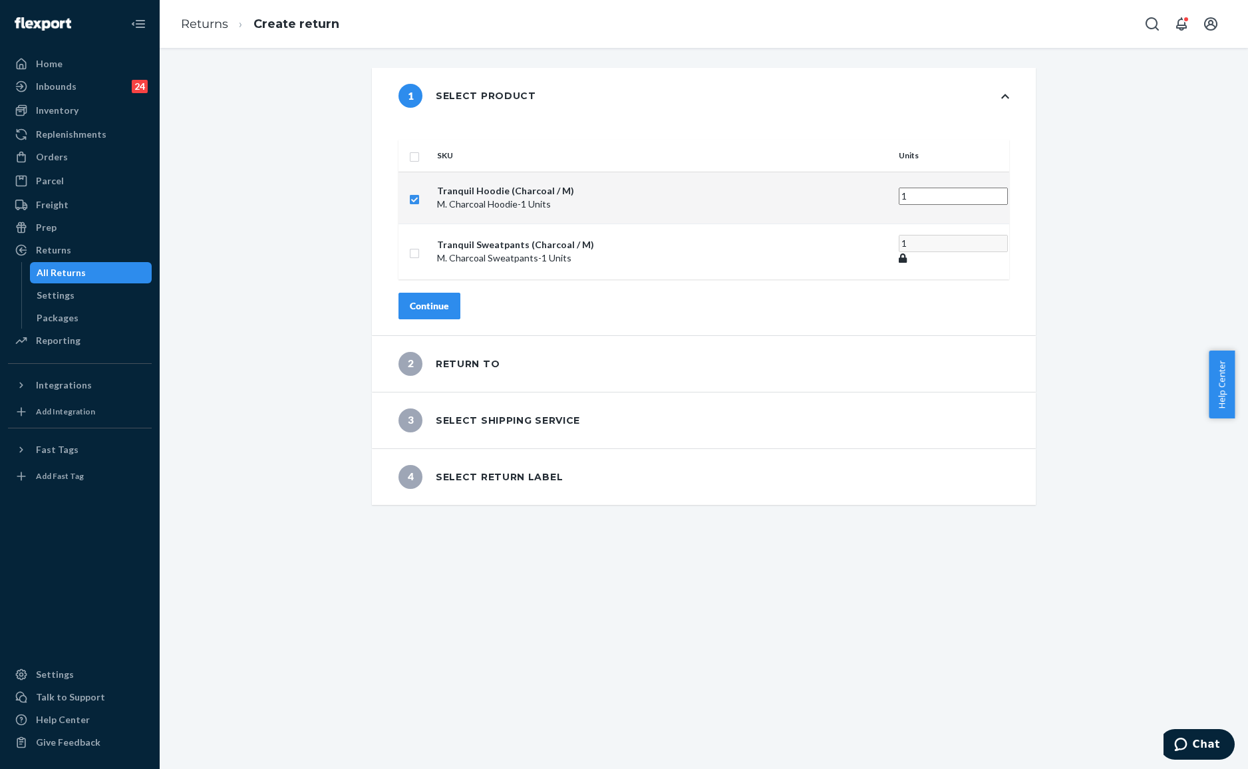
click at [480, 302] on div "SKU Units Tranquil Hoodie (Charcoal / M) M. Charcoal Hoodie - 1 Units 1 Tranqui…" at bounding box center [704, 229] width 664 height 211
click at [452, 293] on button "Continue" at bounding box center [429, 306] width 62 height 27
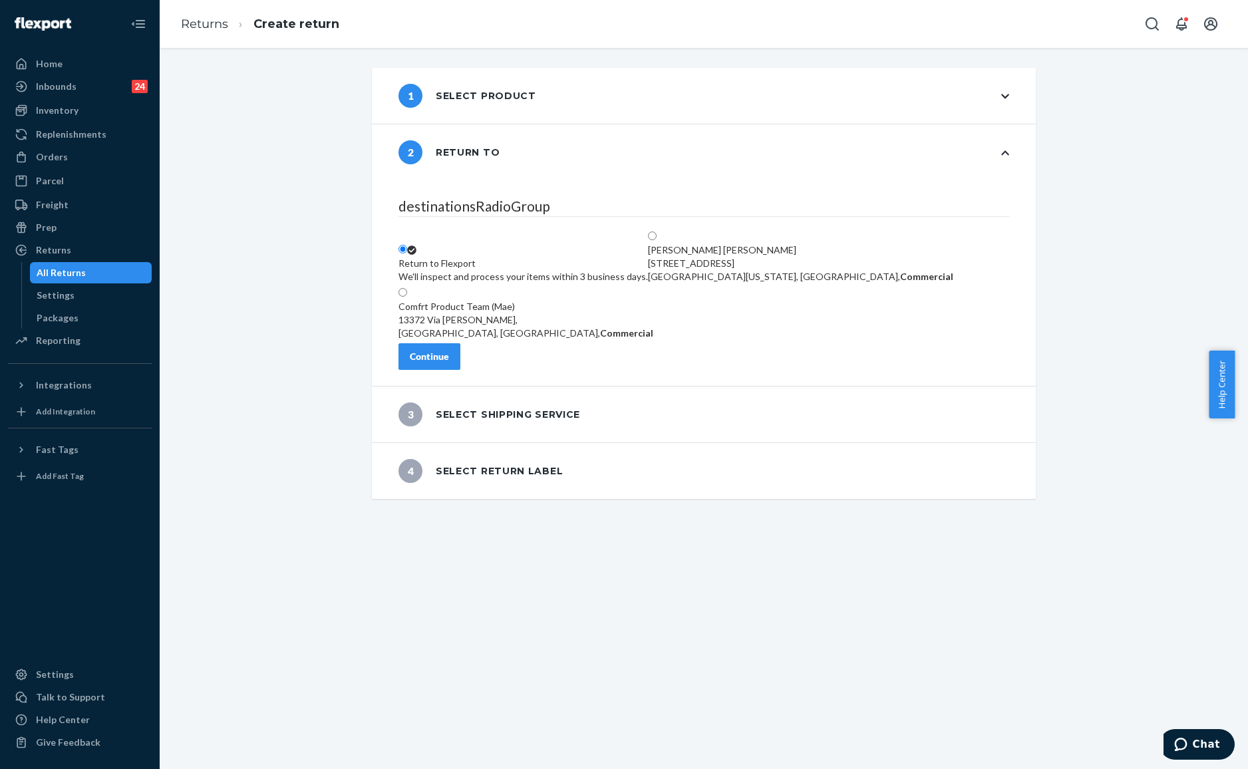
click at [449, 363] on div "Continue" at bounding box center [429, 356] width 39 height 13
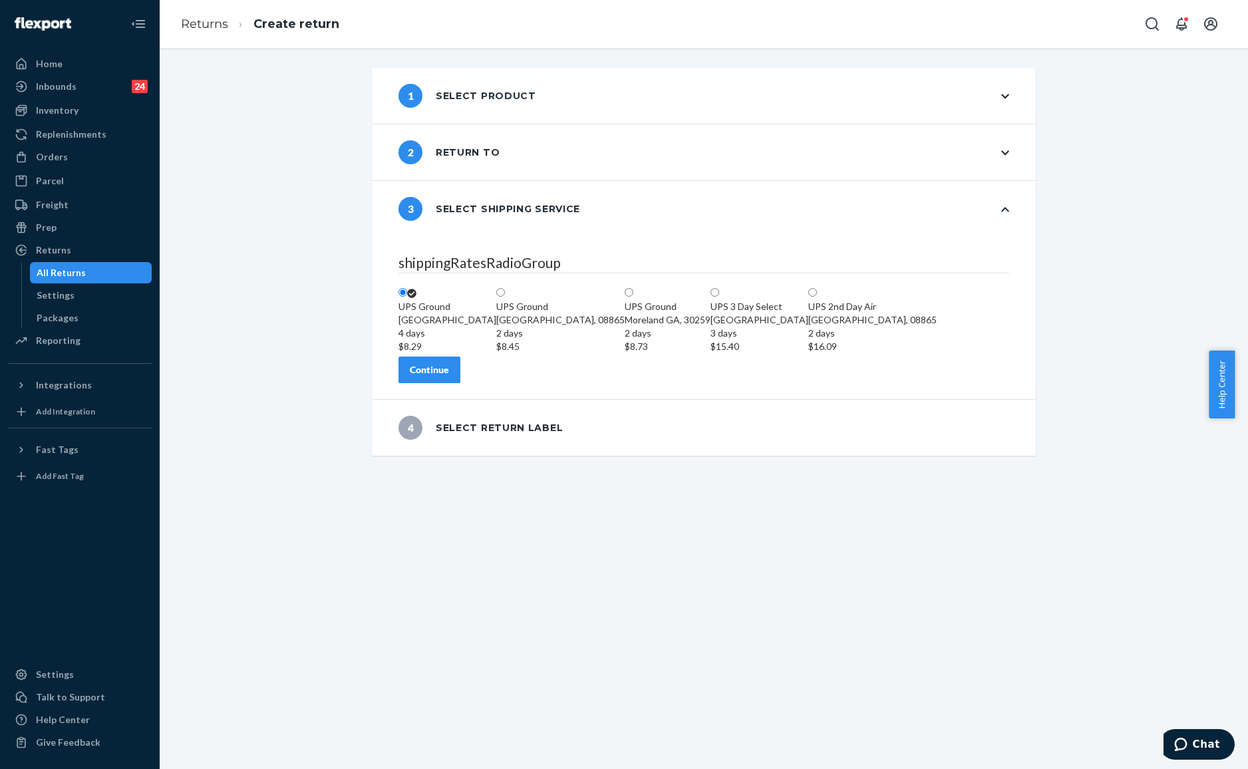
click at [449, 376] on div "Continue" at bounding box center [429, 369] width 39 height 13
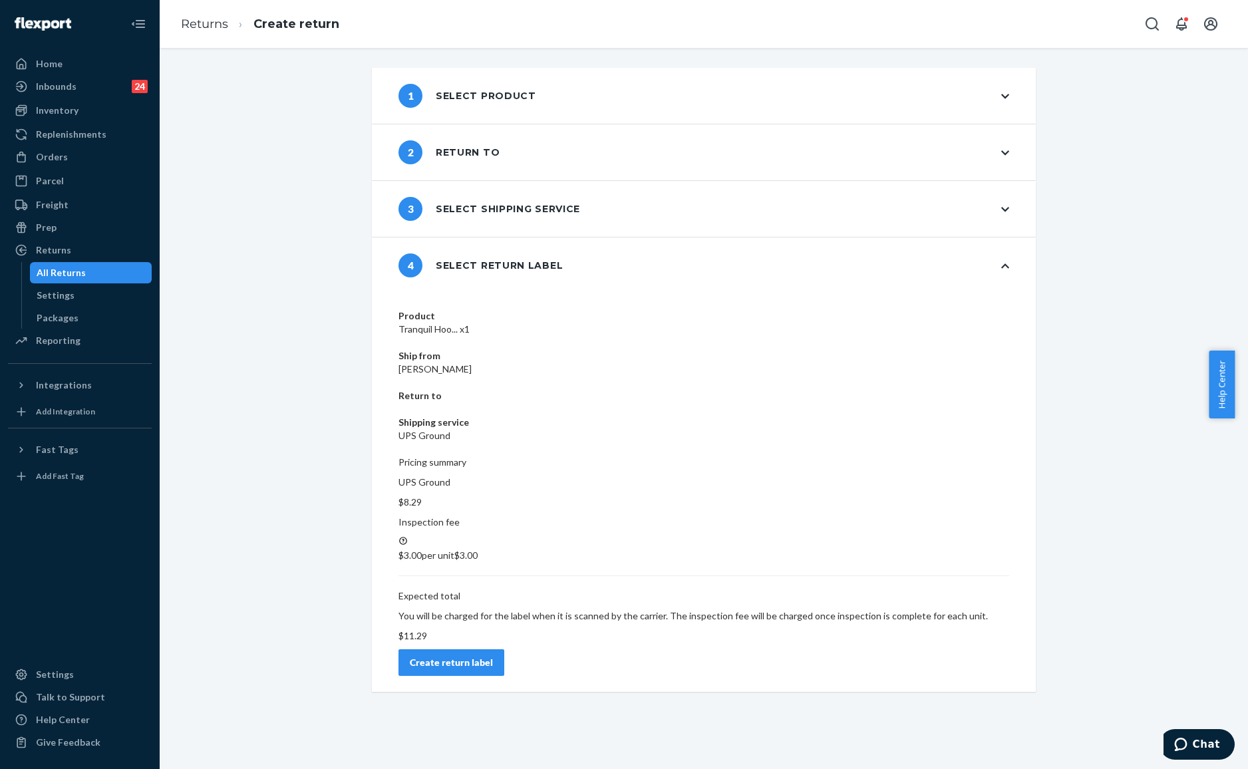
click at [946, 528] on div "Product Tranquil Hoo... x1 Ship from Breanna Simmons Return to Shipping service…" at bounding box center [704, 492] width 664 height 398
click at [493, 656] on div "Create return label" at bounding box center [451, 662] width 83 height 13
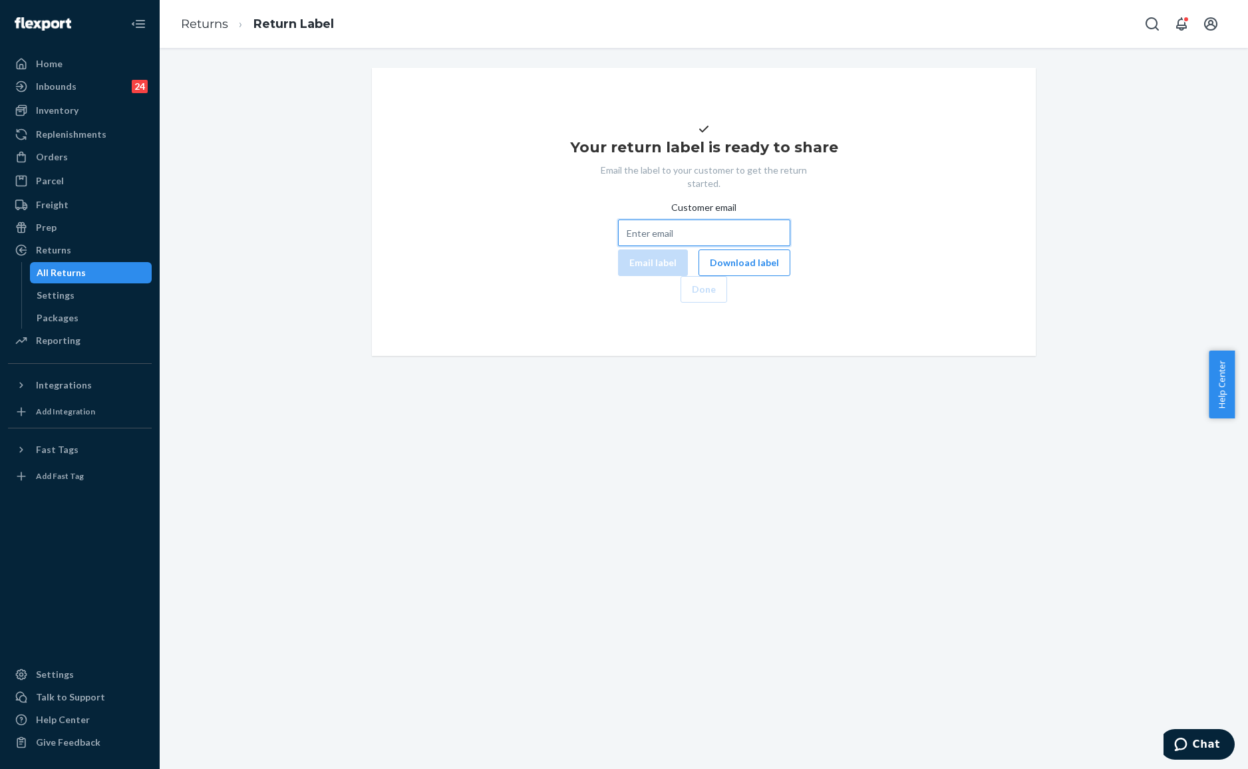
click at [618, 246] on input "Customer email" at bounding box center [704, 232] width 172 height 27
click at [625, 246] on input "Customer email" at bounding box center [704, 232] width 172 height 27
paste input "boosimmons101@gmail.com."
click at [730, 241] on input "boosimmons101@gmail.com." at bounding box center [703, 232] width 109 height 17
type input "[EMAIL_ADDRESS][DOMAIN_NAME]"
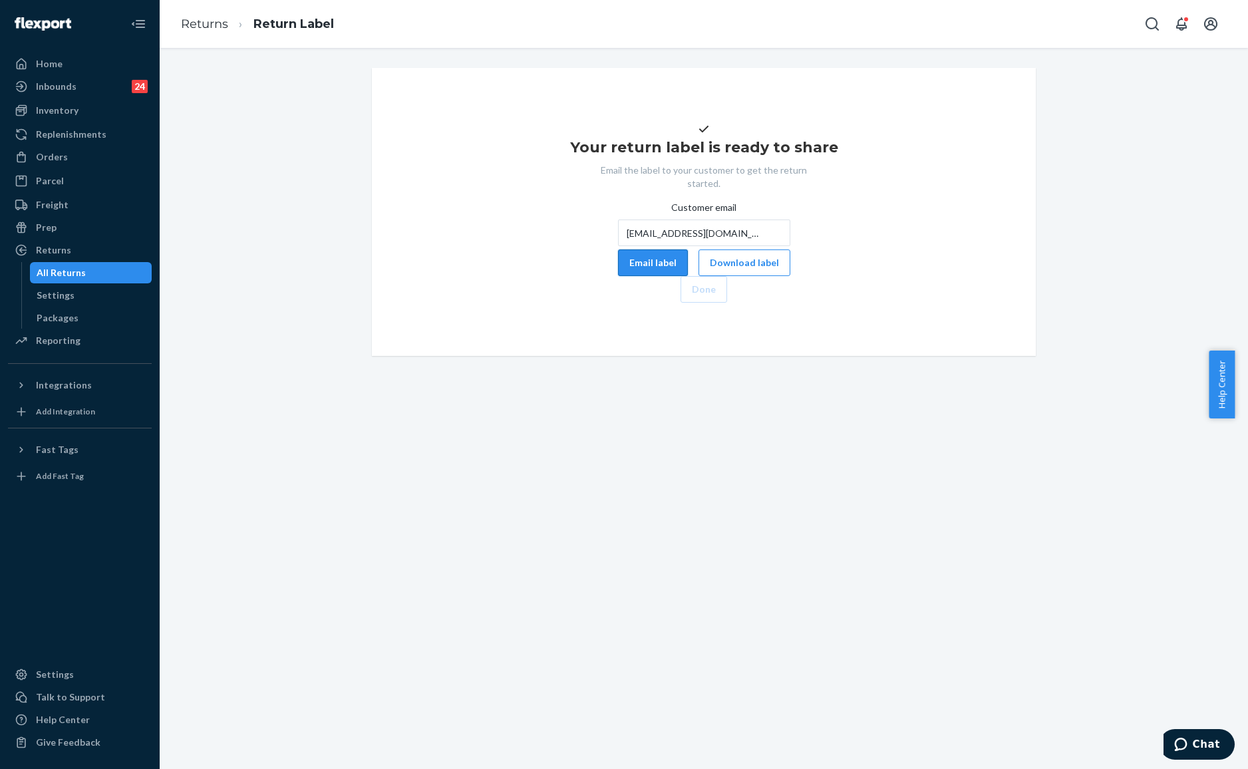
click at [618, 276] on button "Email label" at bounding box center [653, 262] width 70 height 27
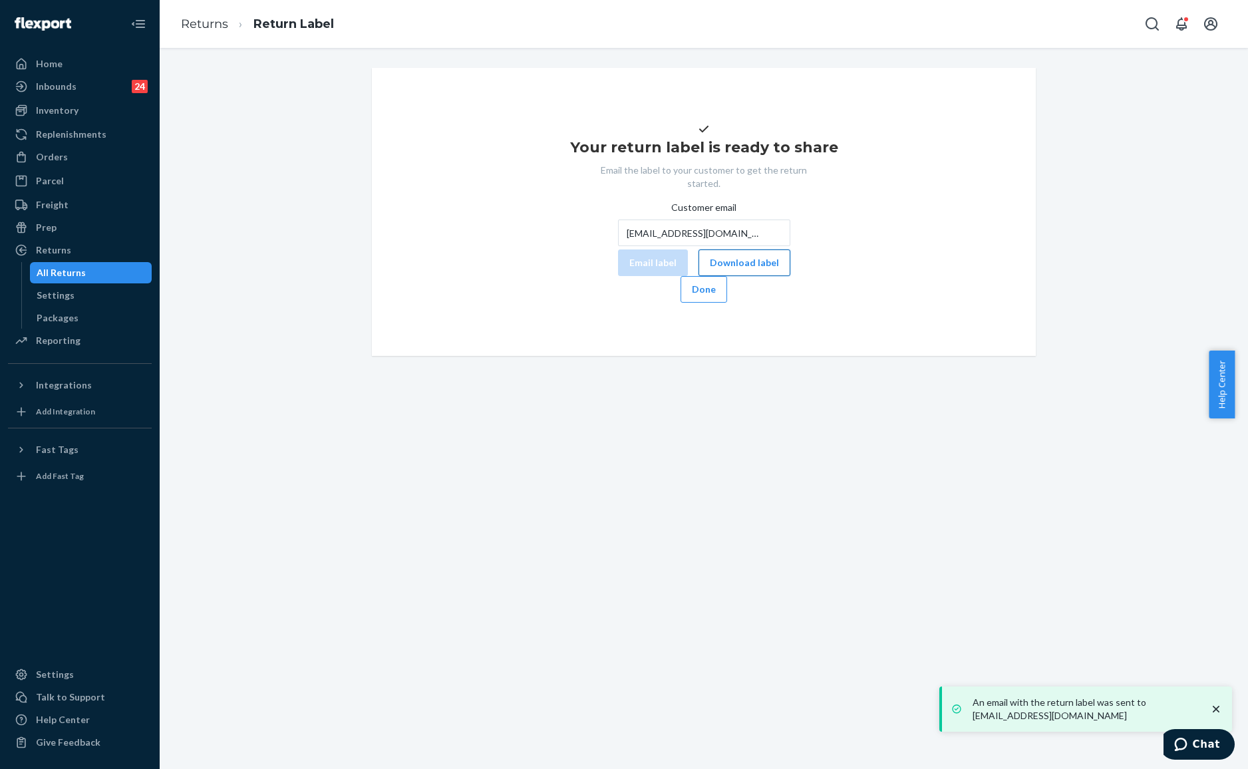
click at [698, 276] on button "Download label" at bounding box center [744, 262] width 92 height 27
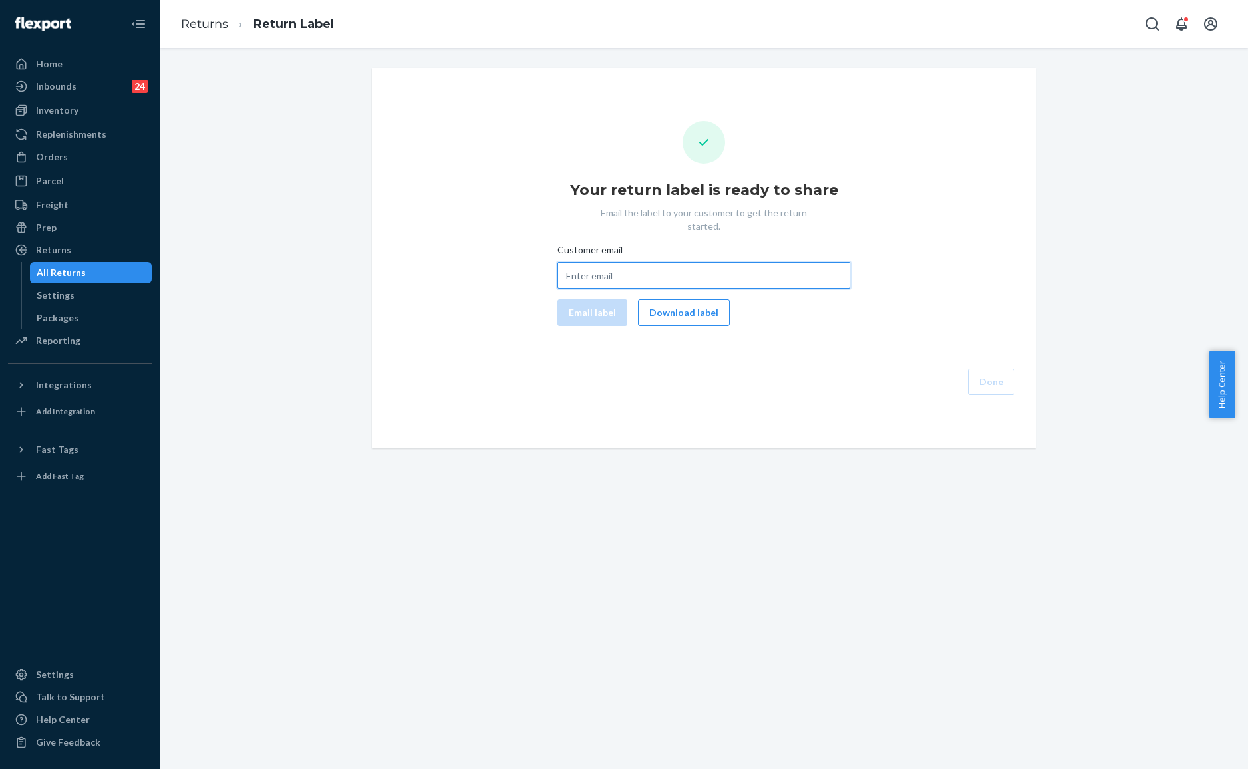
click at [634, 262] on input "Customer email" at bounding box center [703, 275] width 293 height 27
paste input "[EMAIL_ADDRESS][DOMAIN_NAME]"
type input "[EMAIL_ADDRESS][DOMAIN_NAME]"
click at [579, 304] on button "Email label" at bounding box center [592, 312] width 70 height 27
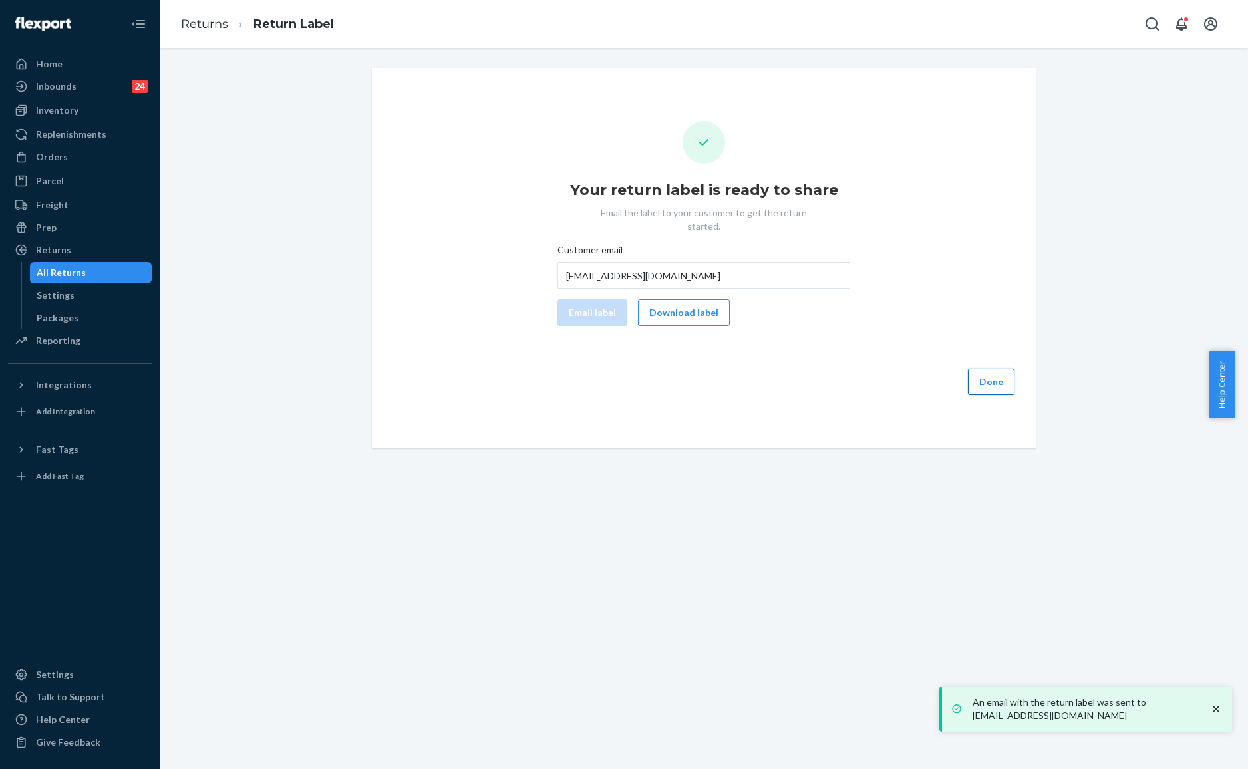
click at [977, 368] on button "Done" at bounding box center [991, 381] width 47 height 27
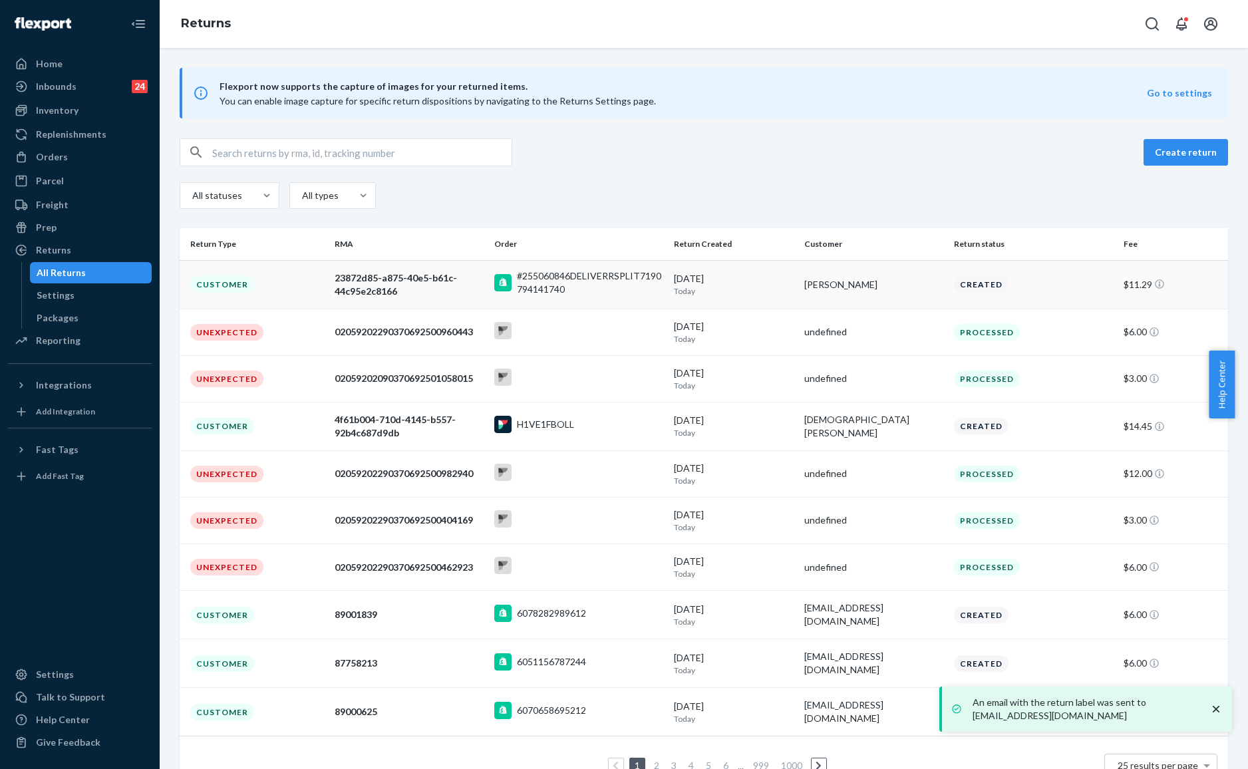
click at [629, 279] on div "#255060846DELIVERRSPLIT7190794141740" at bounding box center [590, 282] width 146 height 27
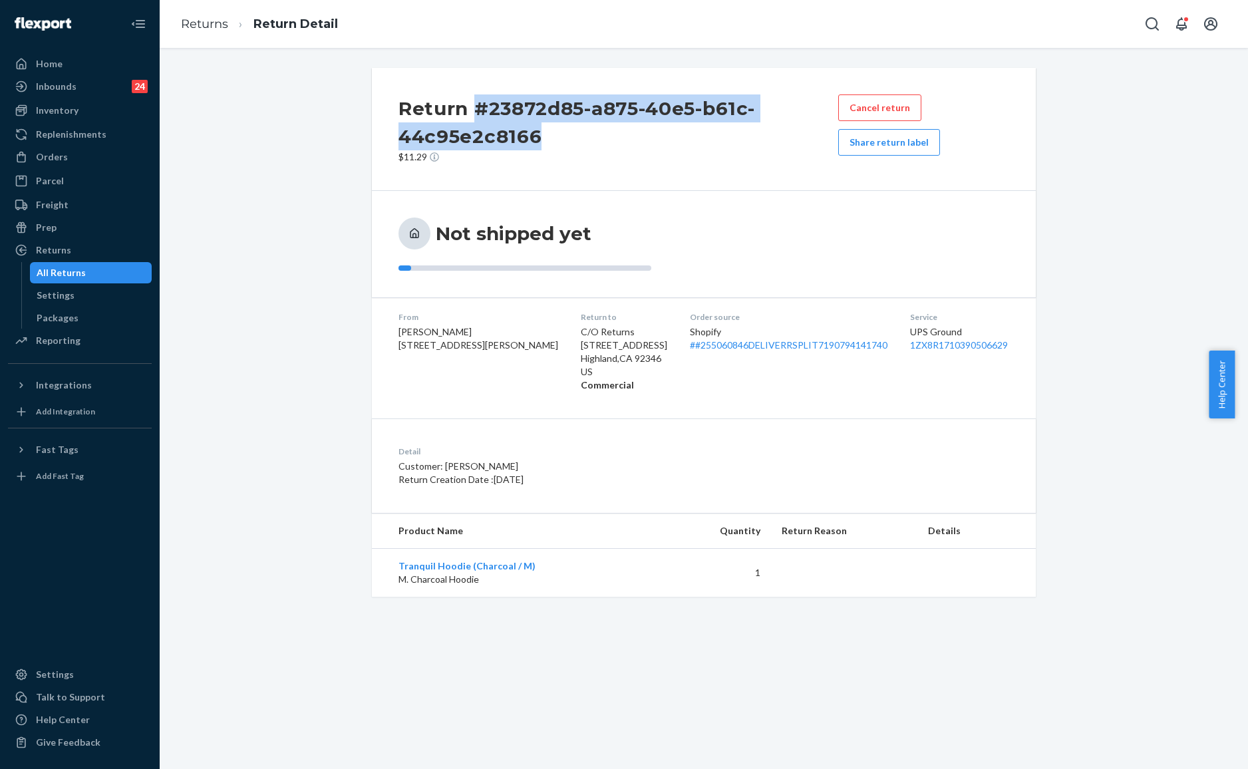
drag, startPoint x: 581, startPoint y: 142, endPoint x: 471, endPoint y: 96, distance: 118.3
click at [471, 96] on h2 "Return #23872d85-a875-40e5-b61c-44c95e2c8166" at bounding box center [618, 122] width 440 height 56
copy h2 "#23872d85-a875-40e5-b61c-44c95e2c8166"
click at [201, 29] on link "Returns" at bounding box center [204, 24] width 47 height 15
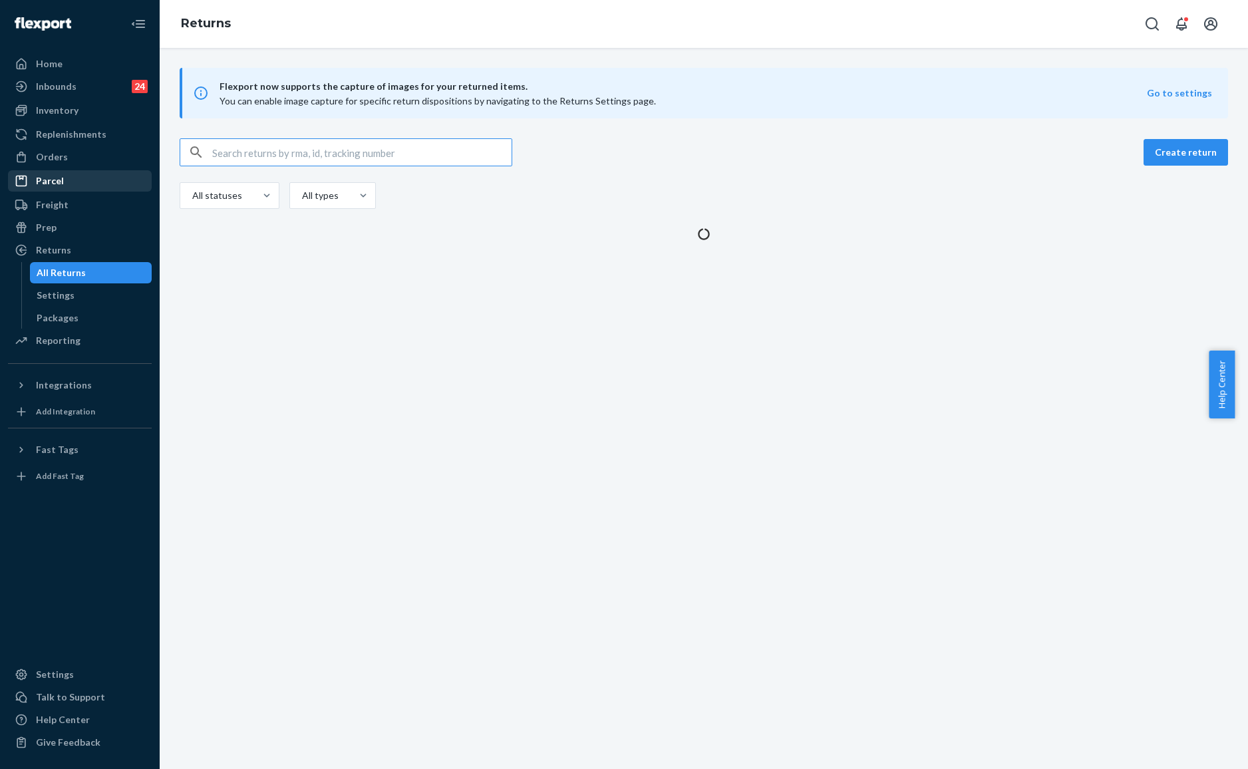
click at [41, 185] on div "Parcel" at bounding box center [50, 180] width 28 height 13
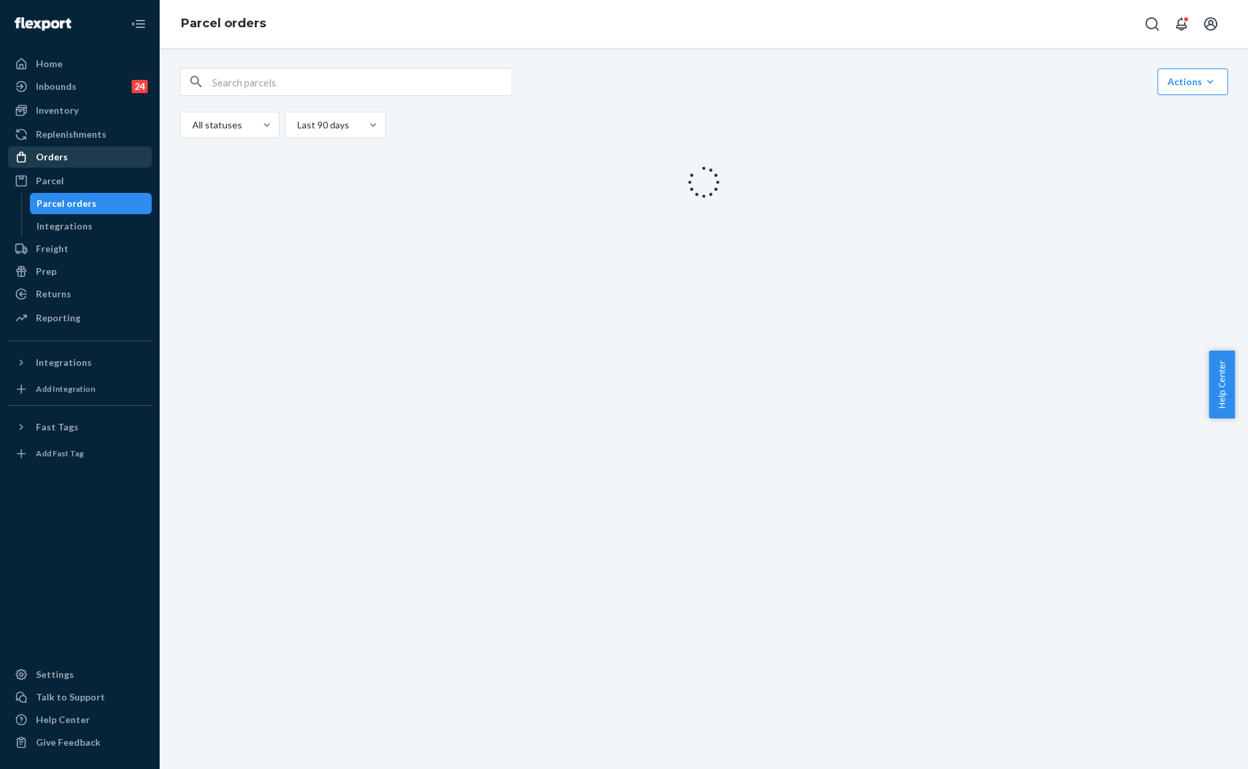
click at [59, 161] on div "Orders" at bounding box center [52, 156] width 32 height 13
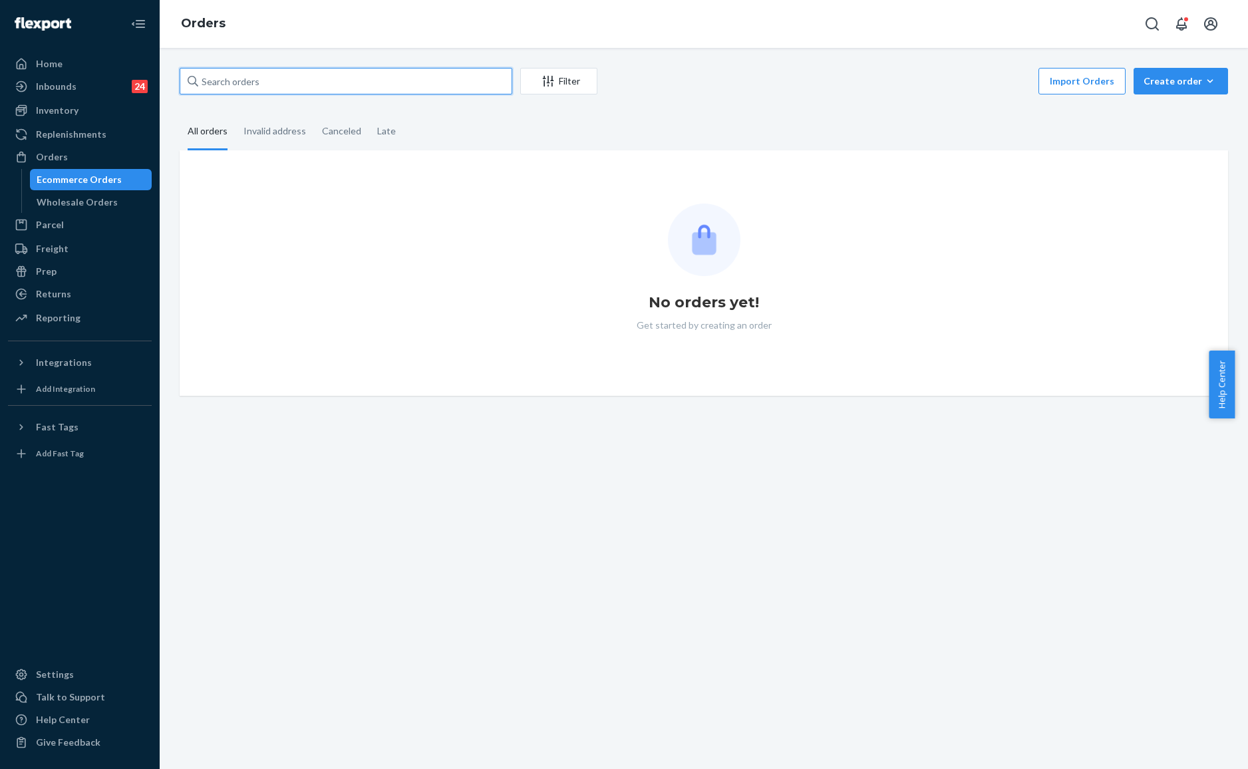
click at [338, 91] on input "text" at bounding box center [346, 81] width 332 height 27
paste input "#B1-VFCNJEE"
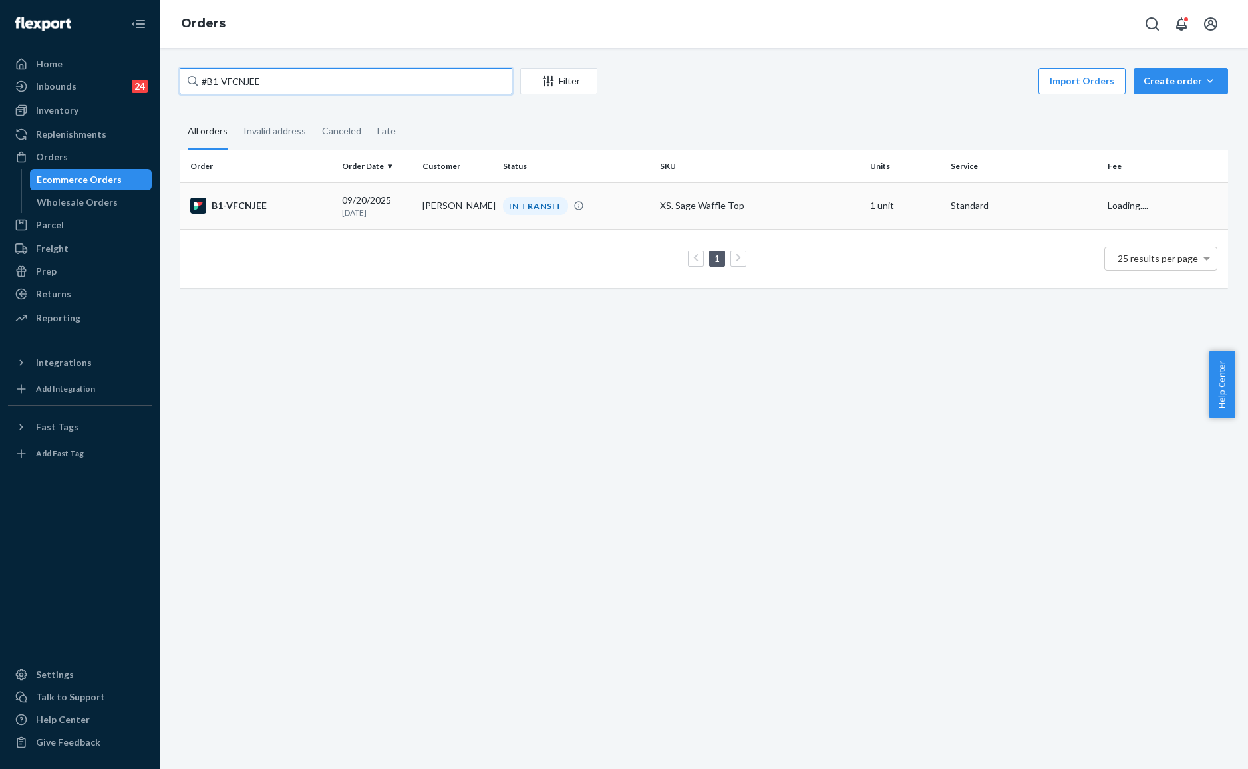
type input "#B1-VFCNJEE"
click at [382, 203] on div "[DATE] [DATE]" at bounding box center [377, 206] width 70 height 25
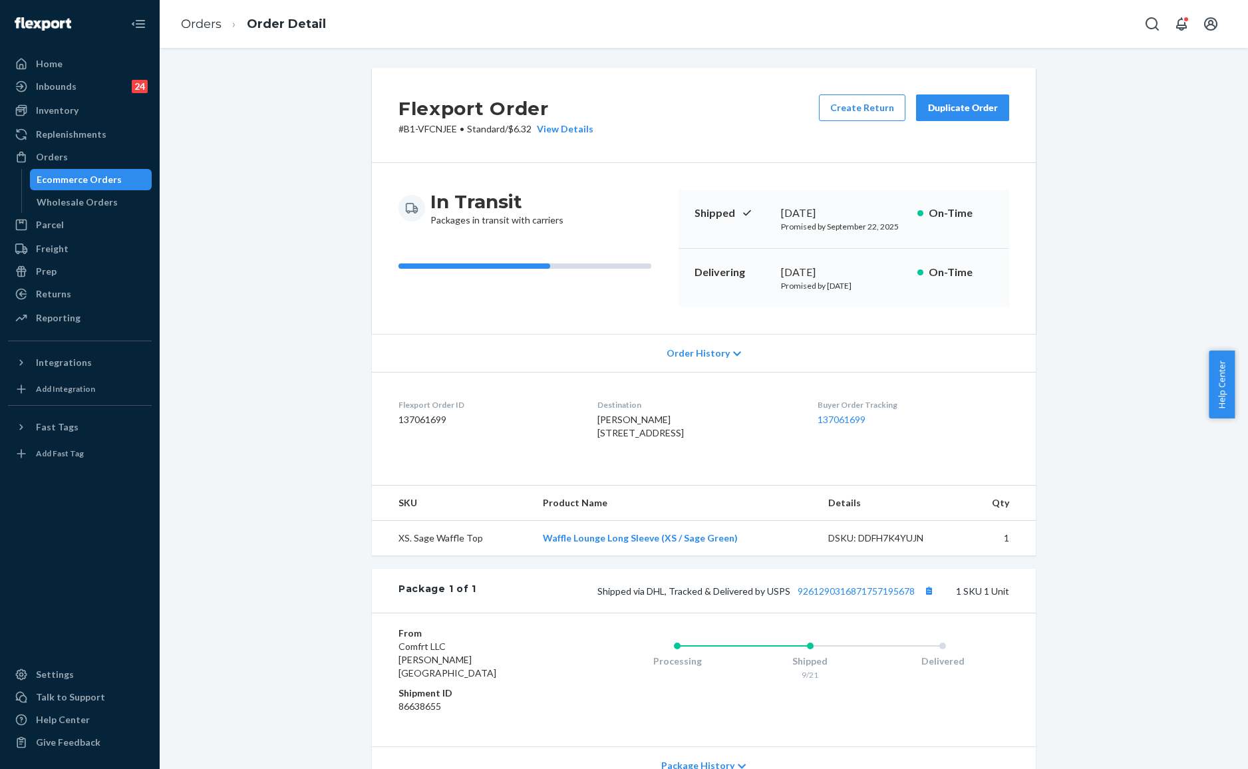
click at [297, 569] on div "Flexport Order # B1-VFCNJEE • Standard / $6.32 View Details Create Return Dupli…" at bounding box center [704, 468] width 1068 height 801
click at [839, 597] on link "9261290316871757195678" at bounding box center [855, 590] width 117 height 11
click at [174, 17] on ol "Orders Order Detail" at bounding box center [253, 24] width 166 height 39
click at [192, 20] on link "Orders" at bounding box center [201, 24] width 41 height 15
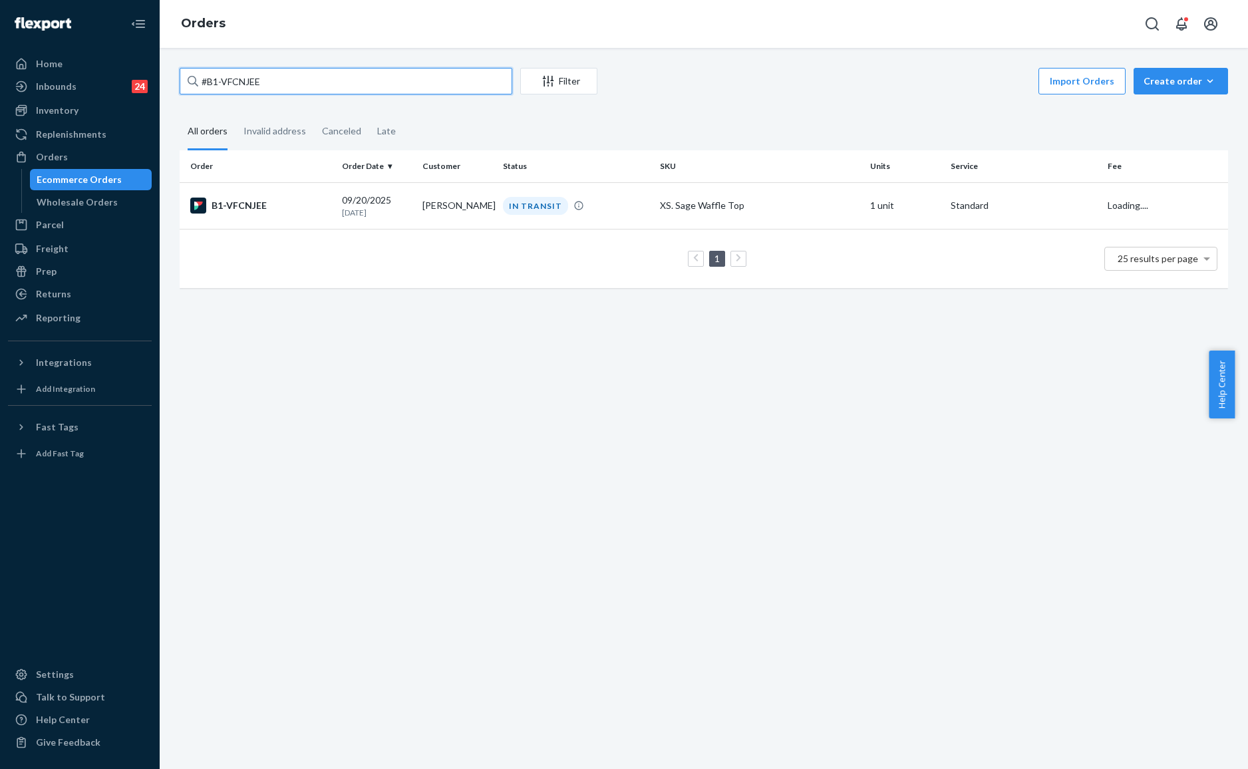
click at [321, 76] on input "#B1-VFCNJEE" at bounding box center [346, 81] width 332 height 27
paste input "HYU4IIEH"
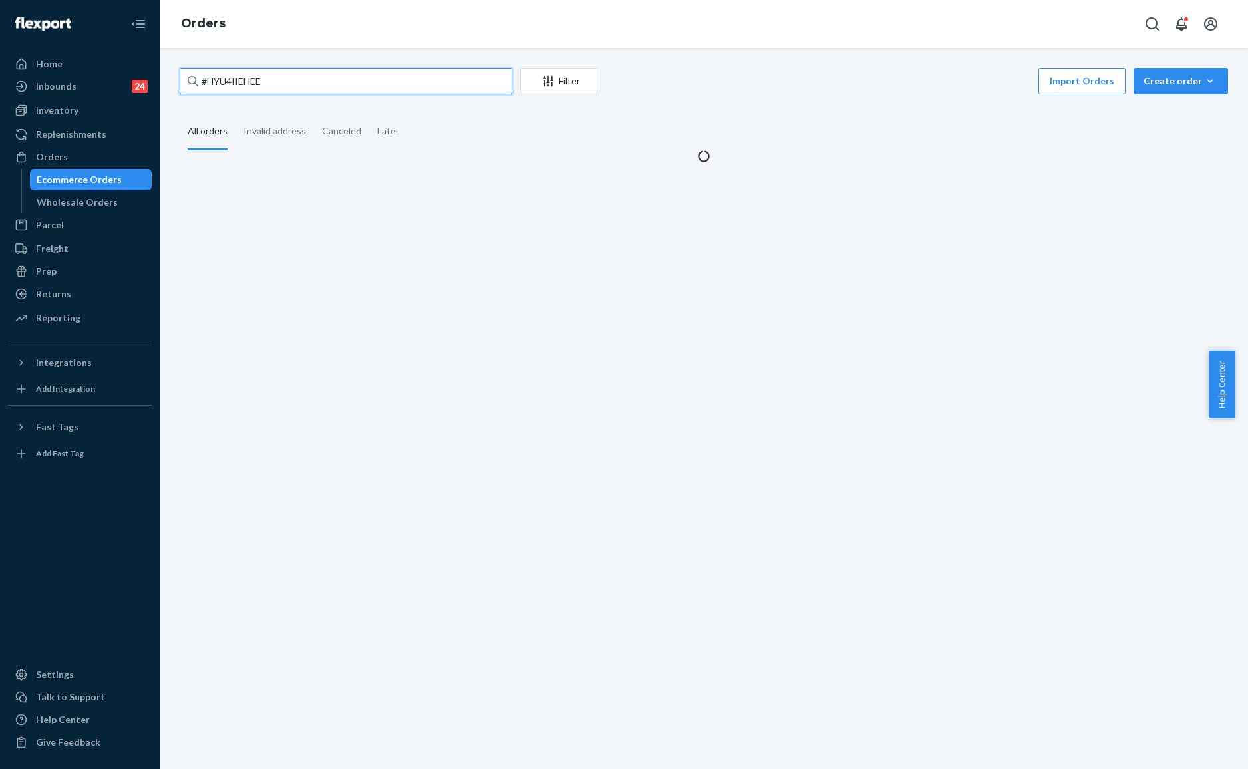
type input "#HYU4IIEHEE"
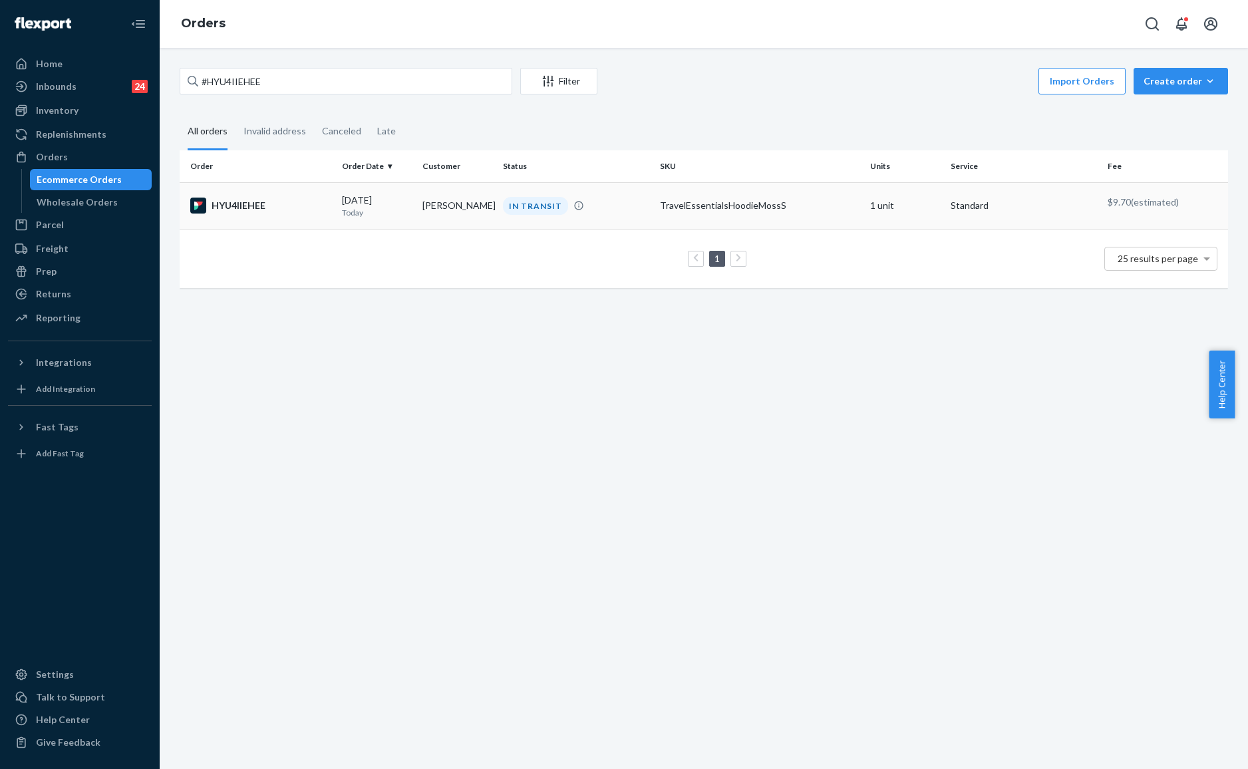
click at [620, 210] on div "IN TRANSIT" at bounding box center [576, 206] width 152 height 18
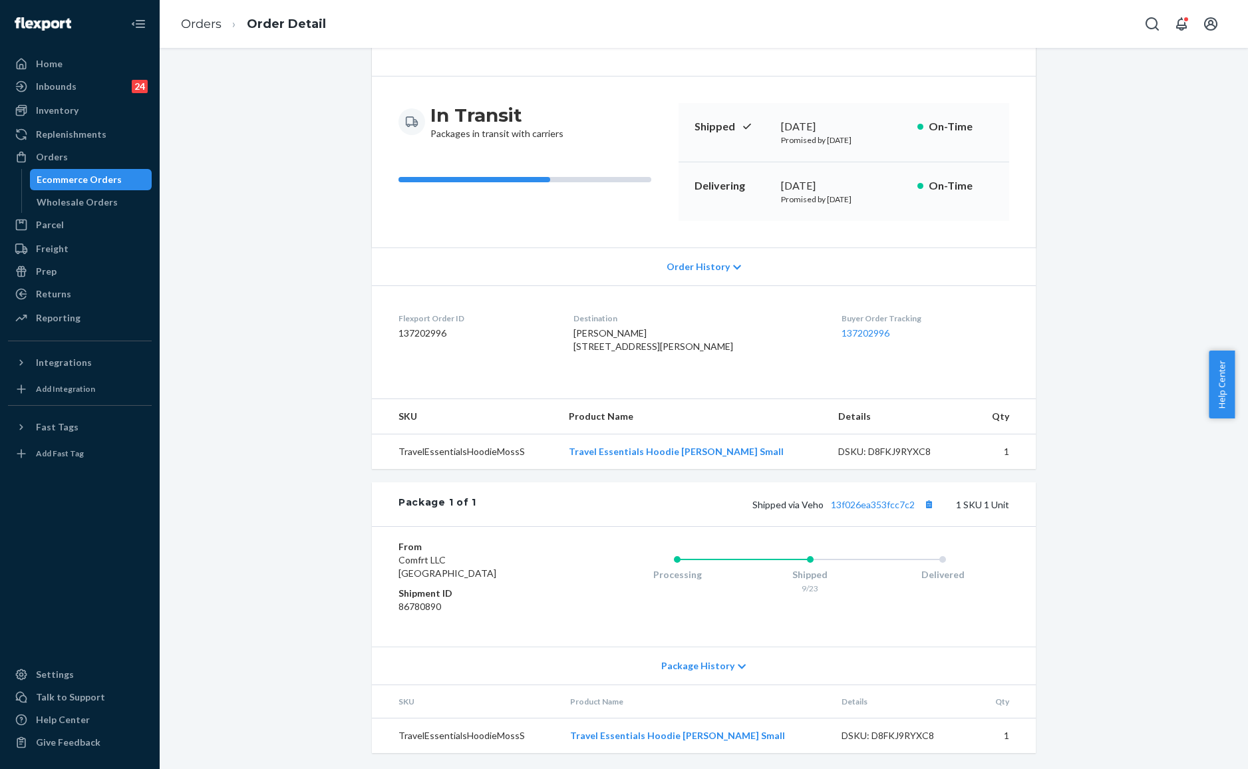
scroll to position [115, 0]
click at [874, 501] on link "13f026ea353fcc7c2" at bounding box center [873, 504] width 84 height 11
drag, startPoint x: 628, startPoint y: 335, endPoint x: 587, endPoint y: 332, distance: 41.3
click at [587, 332] on span "[PERSON_NAME] [STREET_ADDRESS][PERSON_NAME]" at bounding box center [653, 339] width 160 height 25
click at [203, 25] on link "Orders" at bounding box center [201, 24] width 41 height 15
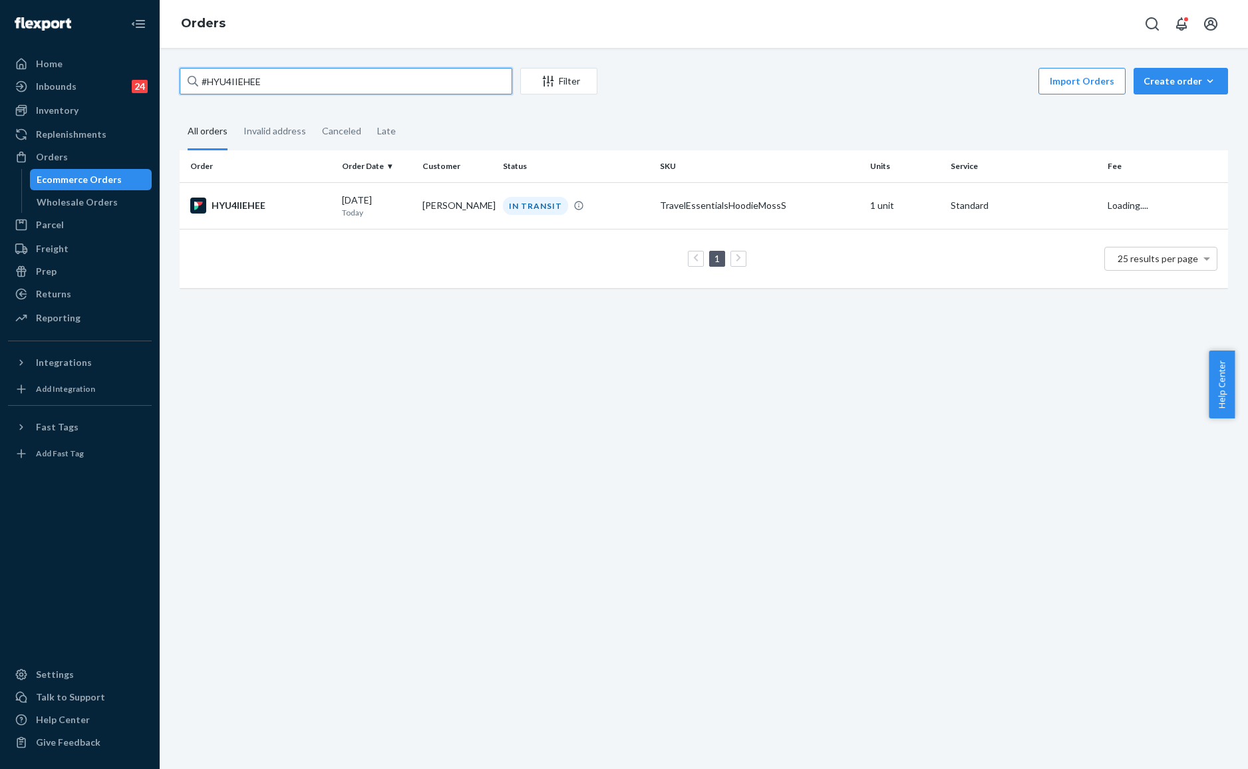
click at [386, 76] on input "#HYU4IIEHEE" at bounding box center [346, 81] width 332 height 27
paste input "JRKRTEHGX"
click at [686, 99] on div "#HJRKRTEHGX Filter Import Orders Create order Ecommerce order Removal order All…" at bounding box center [704, 184] width 1068 height 233
click at [390, 286] on td "1 25 results per page" at bounding box center [704, 258] width 1048 height 59
drag, startPoint x: 718, startPoint y: 104, endPoint x: 713, endPoint y: 115, distance: 11.9
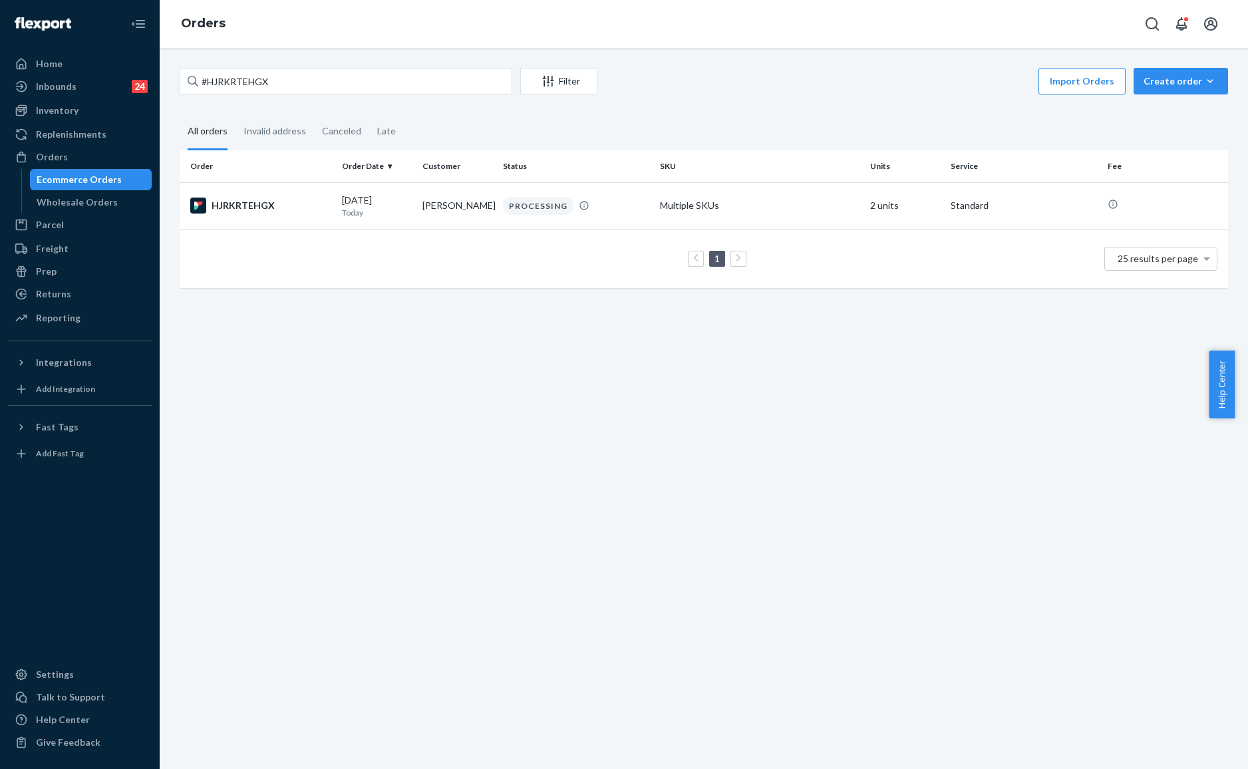
click at [720, 105] on div "#HJRKRTEHGX Filter Import Orders Create order Ecommerce order Removal order All…" at bounding box center [704, 184] width 1068 height 233
click at [247, 78] on input "#HJRKRTEHGX" at bounding box center [346, 81] width 332 height 27
paste input "253535687"
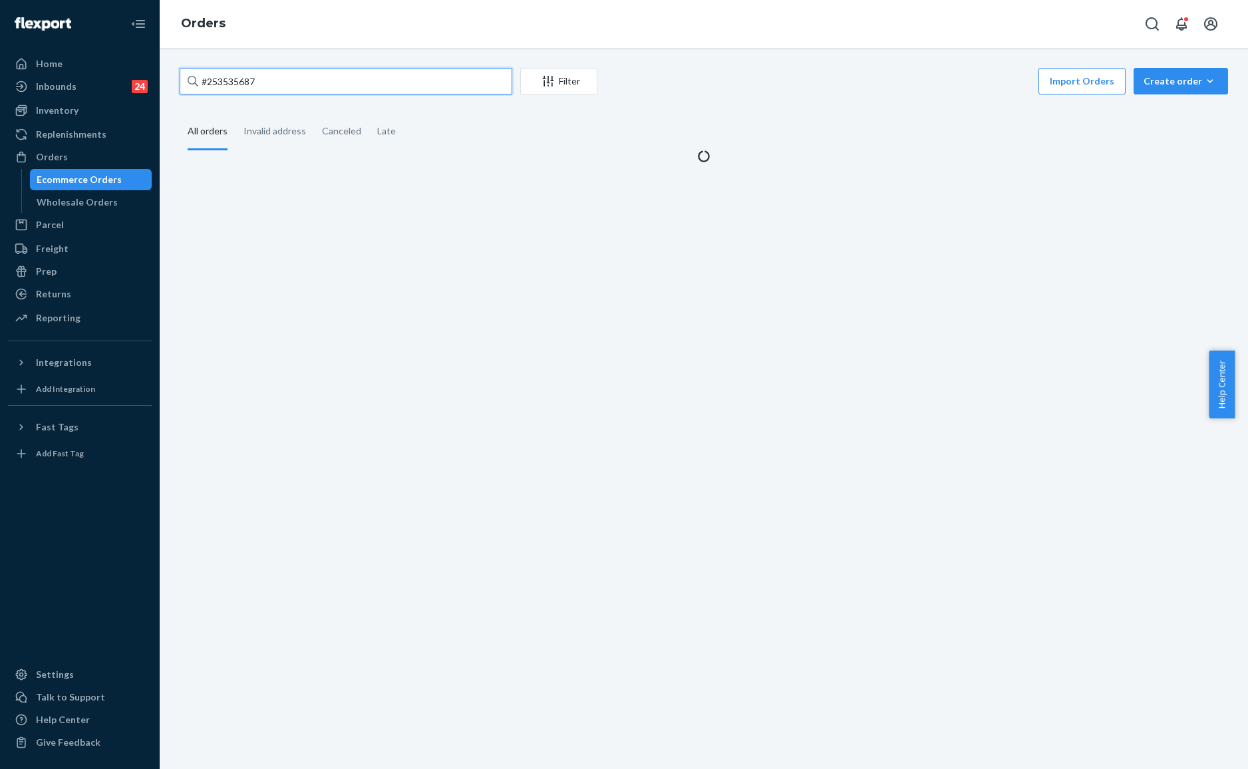
type input "#253535687"
